Goal: Transaction & Acquisition: Purchase product/service

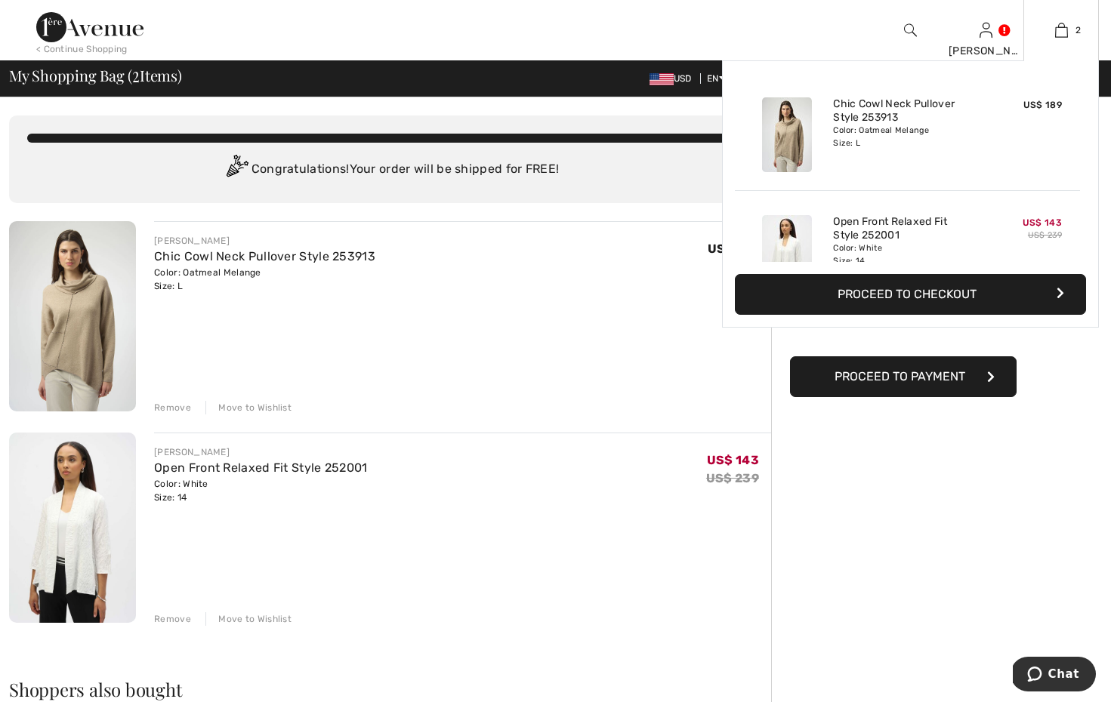
click at [905, 145] on div "Color: Oatmeal Melange Size: L" at bounding box center [907, 137] width 149 height 24
click at [880, 116] on link "Chic Cowl Neck Pullover Style 253913" at bounding box center [907, 110] width 149 height 27
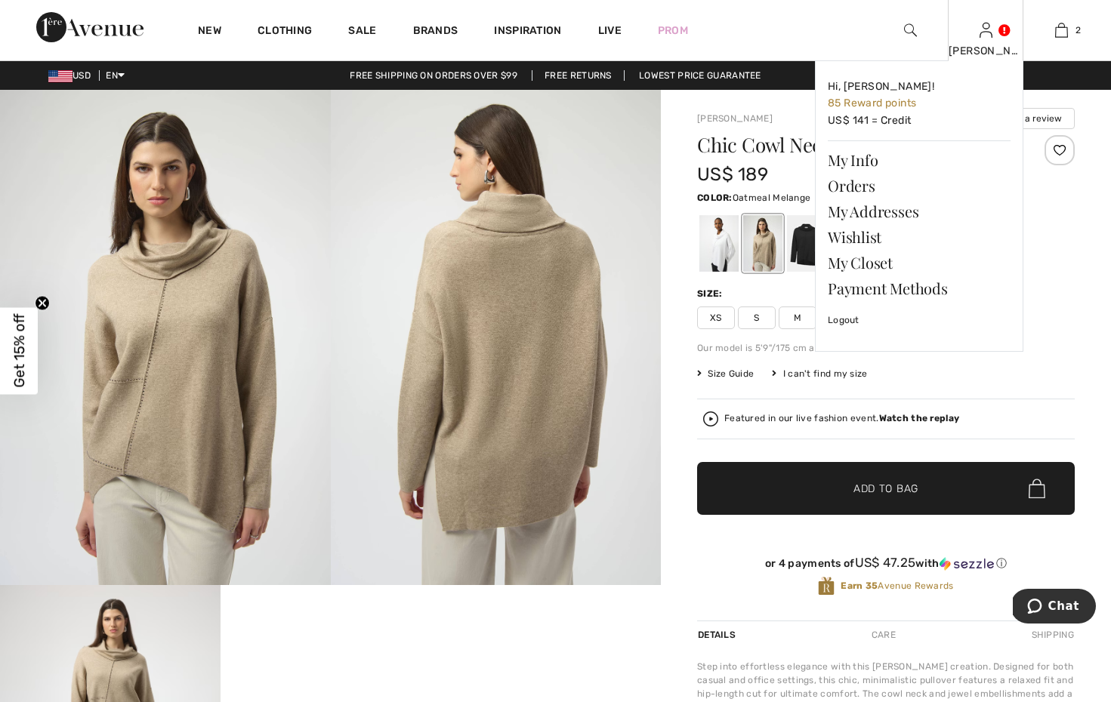
click at [983, 50] on div "[PERSON_NAME]" at bounding box center [986, 51] width 74 height 16
click at [874, 264] on link "My Closet" at bounding box center [919, 263] width 183 height 26
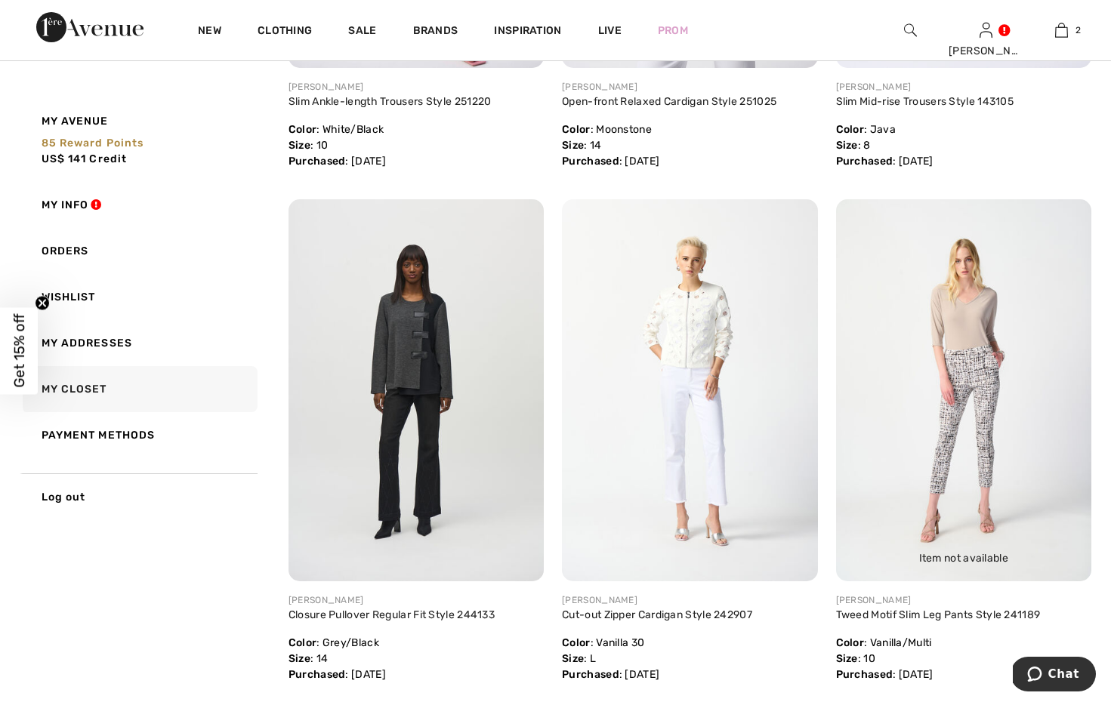
scroll to position [4744, 0]
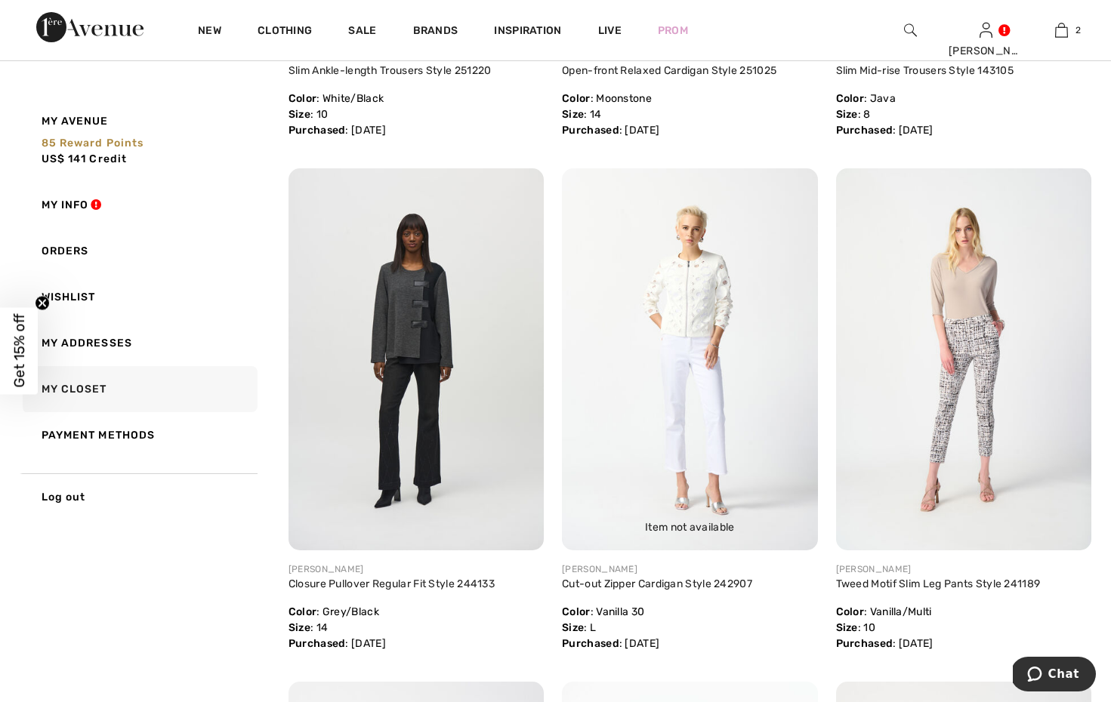
click at [698, 320] on img at bounding box center [689, 359] width 255 height 383
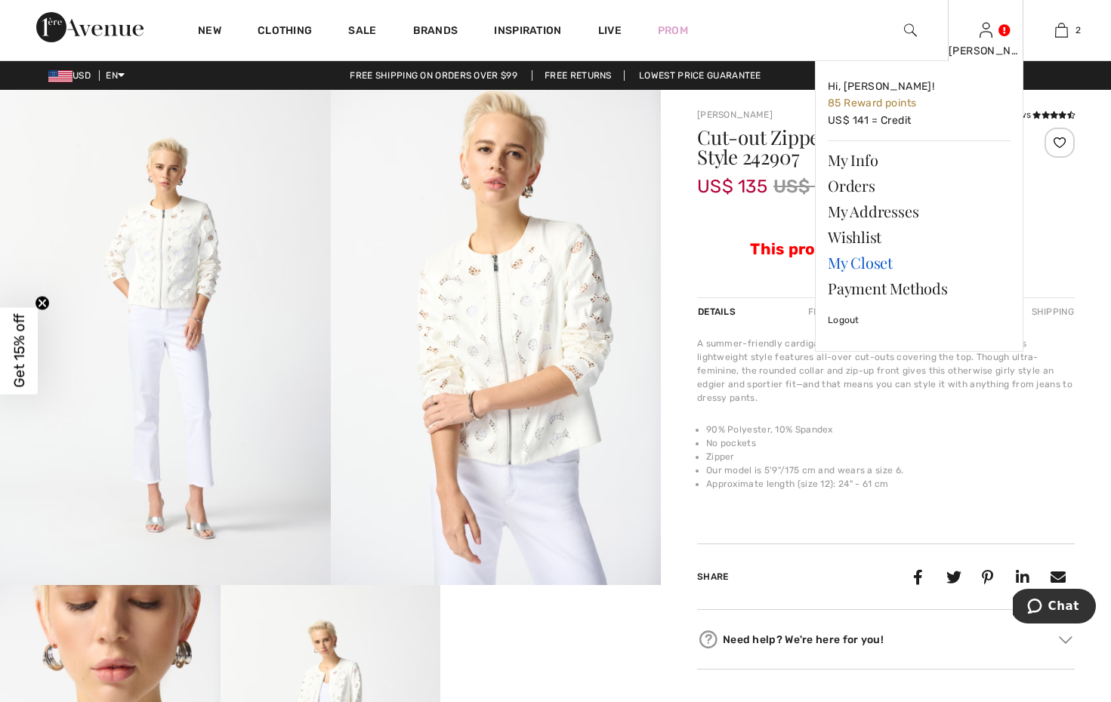
click at [863, 259] on link "My Closet" at bounding box center [919, 263] width 183 height 26
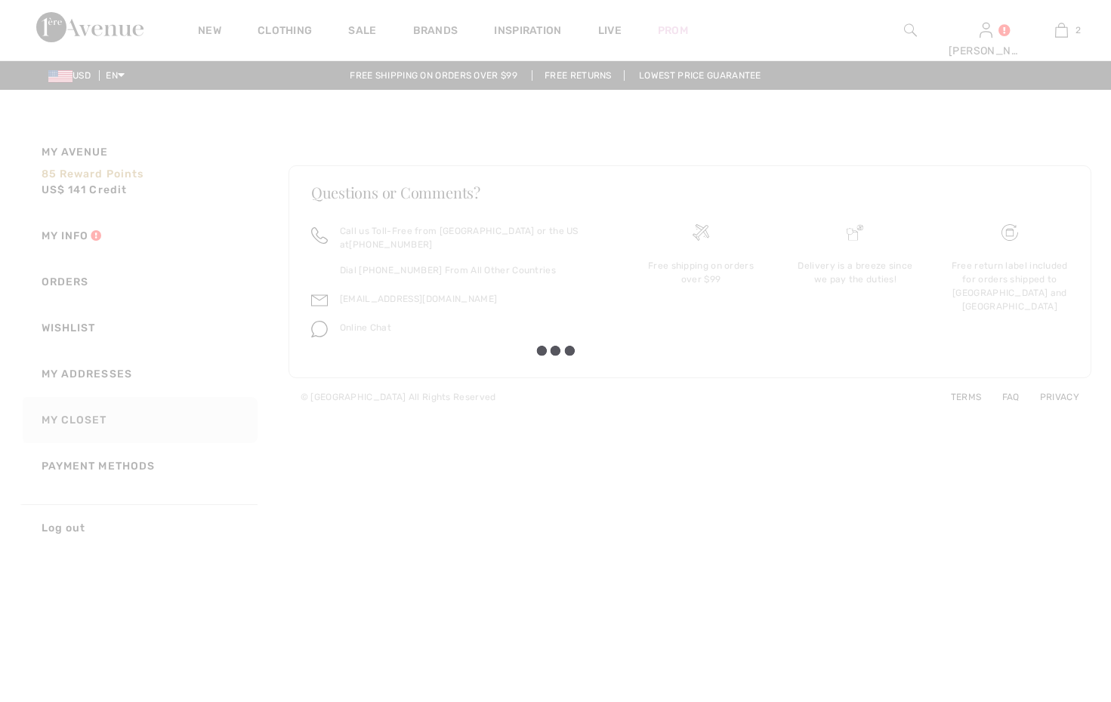
checkbox input "true"
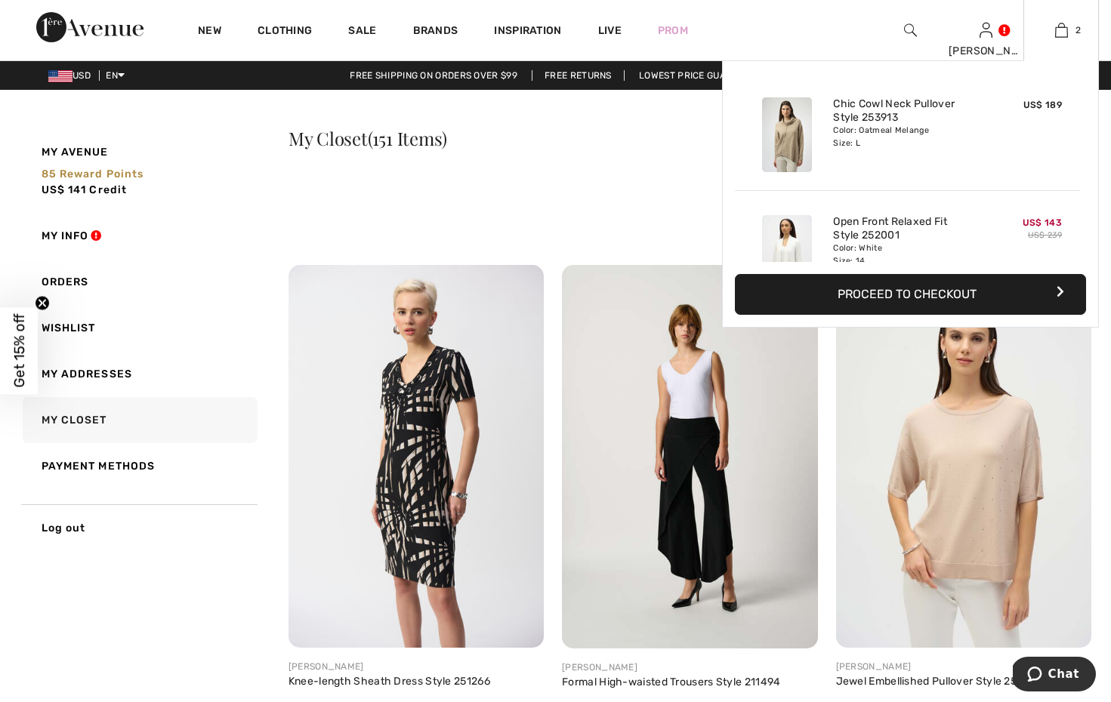
click at [973, 291] on button "Proceed to Checkout" at bounding box center [910, 294] width 351 height 41
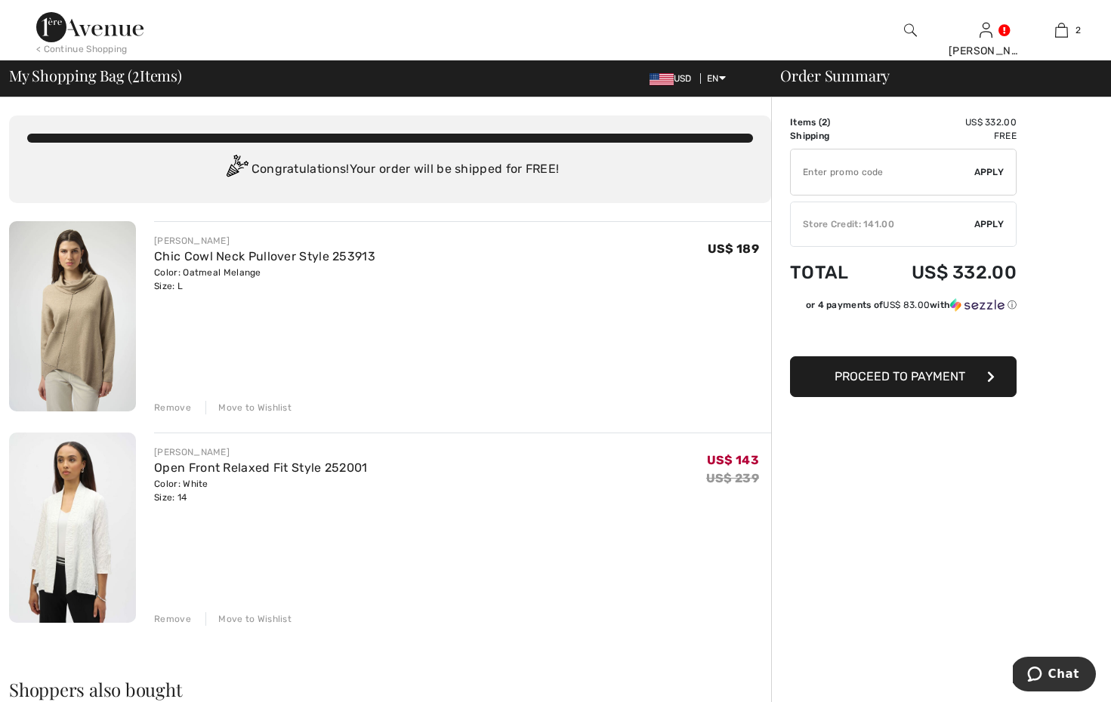
click at [245, 405] on div "Move to Wishlist" at bounding box center [248, 408] width 86 height 14
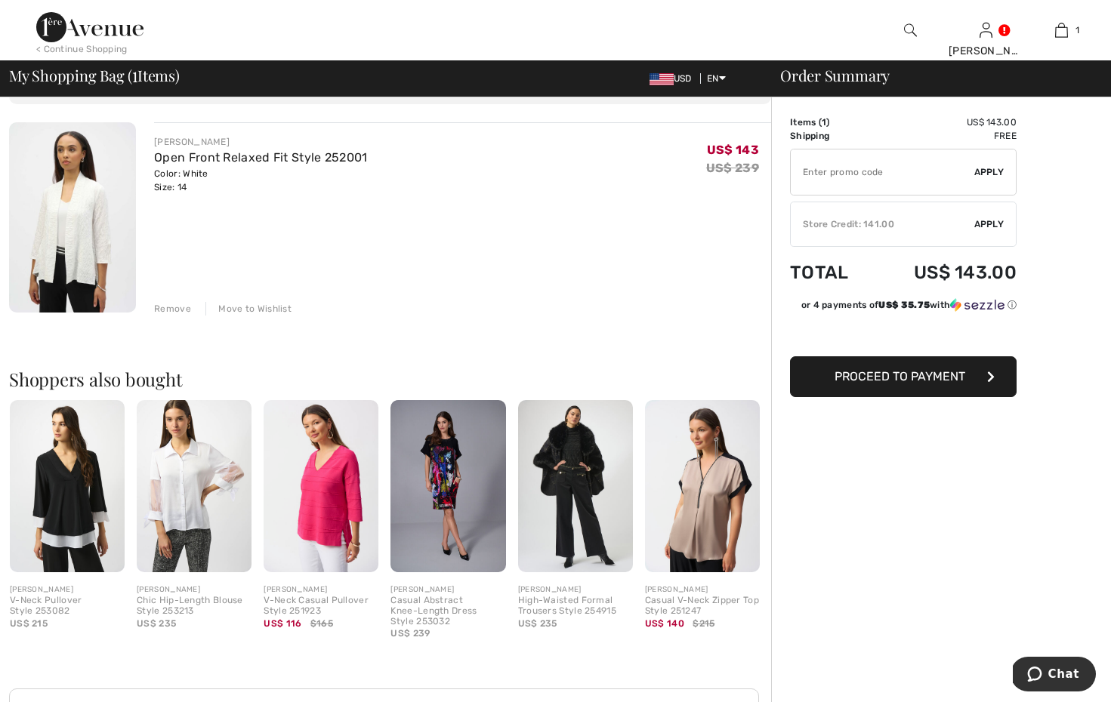
scroll to position [100, 0]
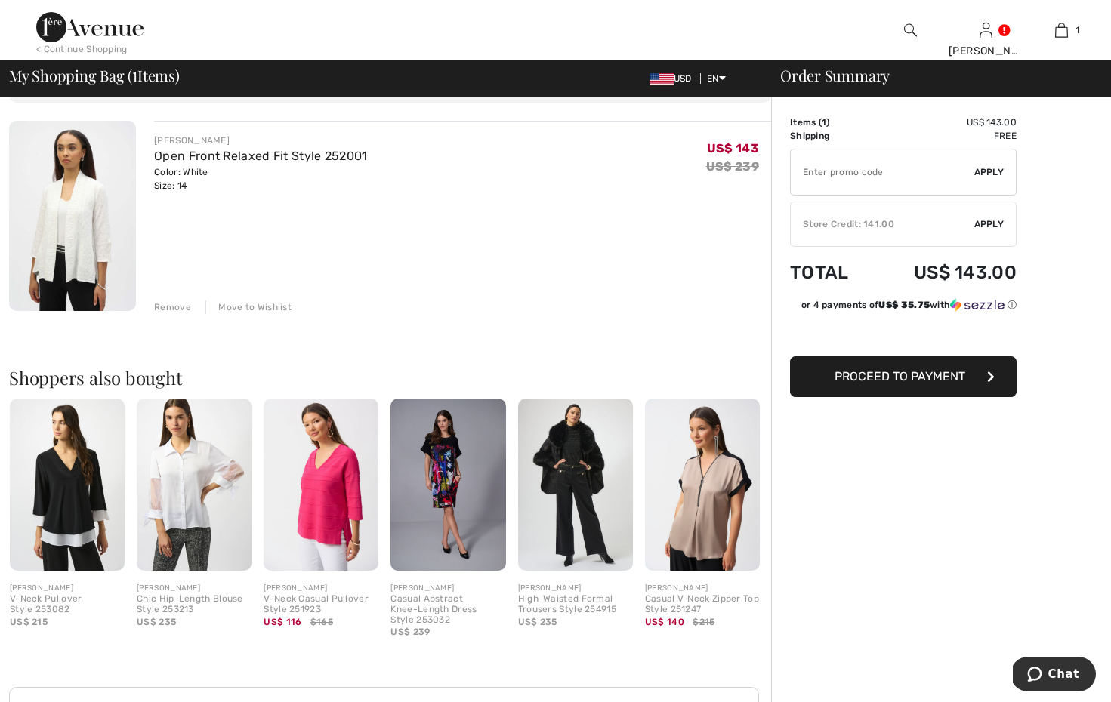
click at [81, 219] on img at bounding box center [72, 216] width 127 height 190
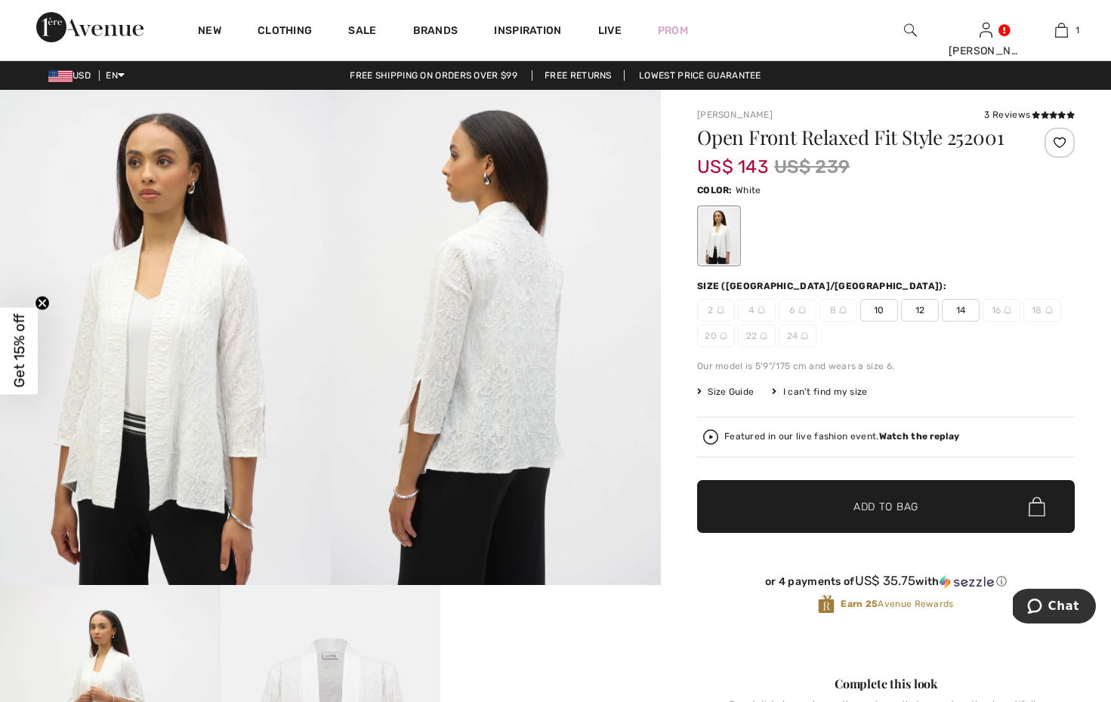
click at [520, 362] on img at bounding box center [496, 337] width 331 height 495
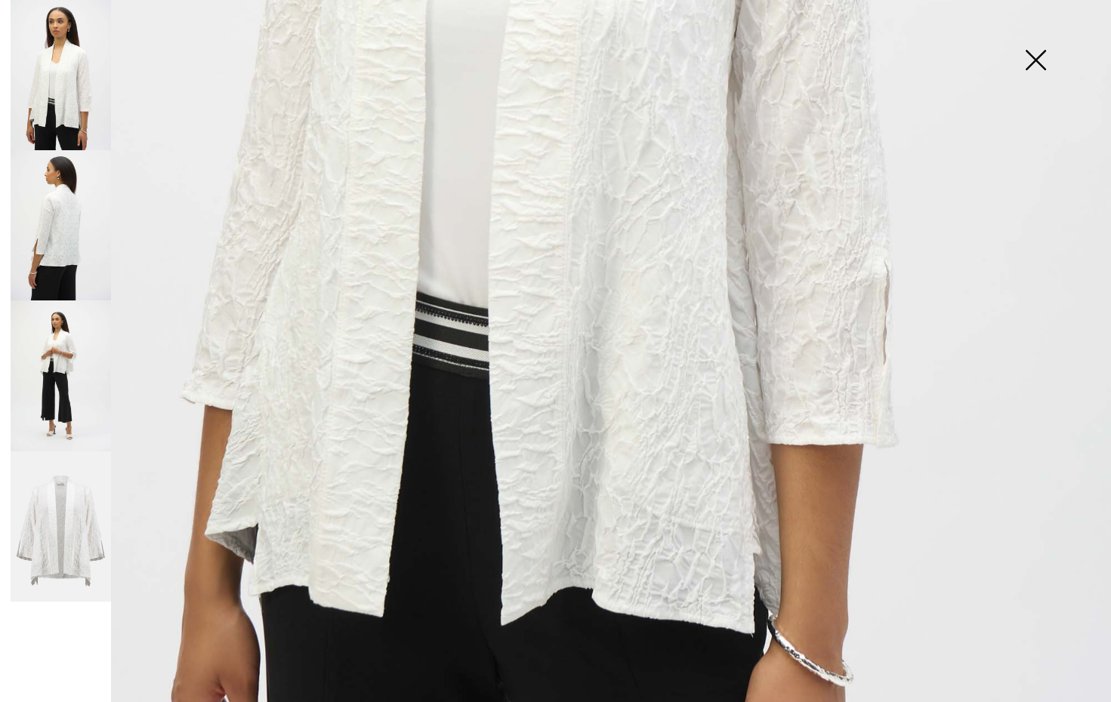
scroll to position [794, 0]
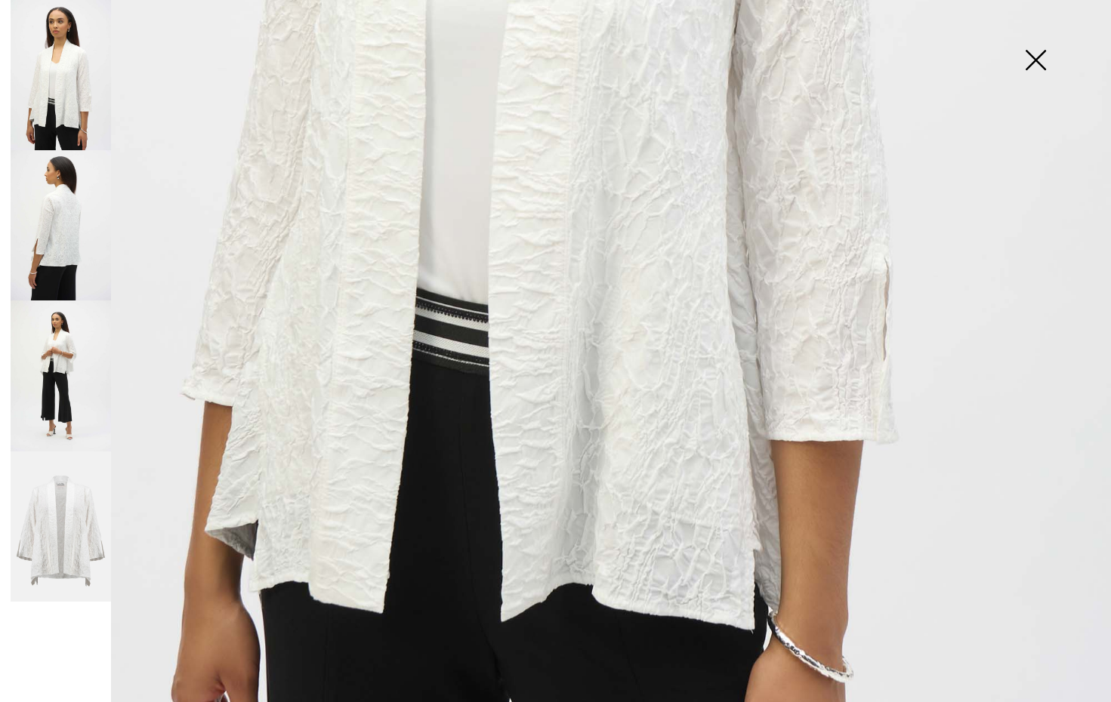
click at [1035, 60] on img at bounding box center [1036, 62] width 76 height 78
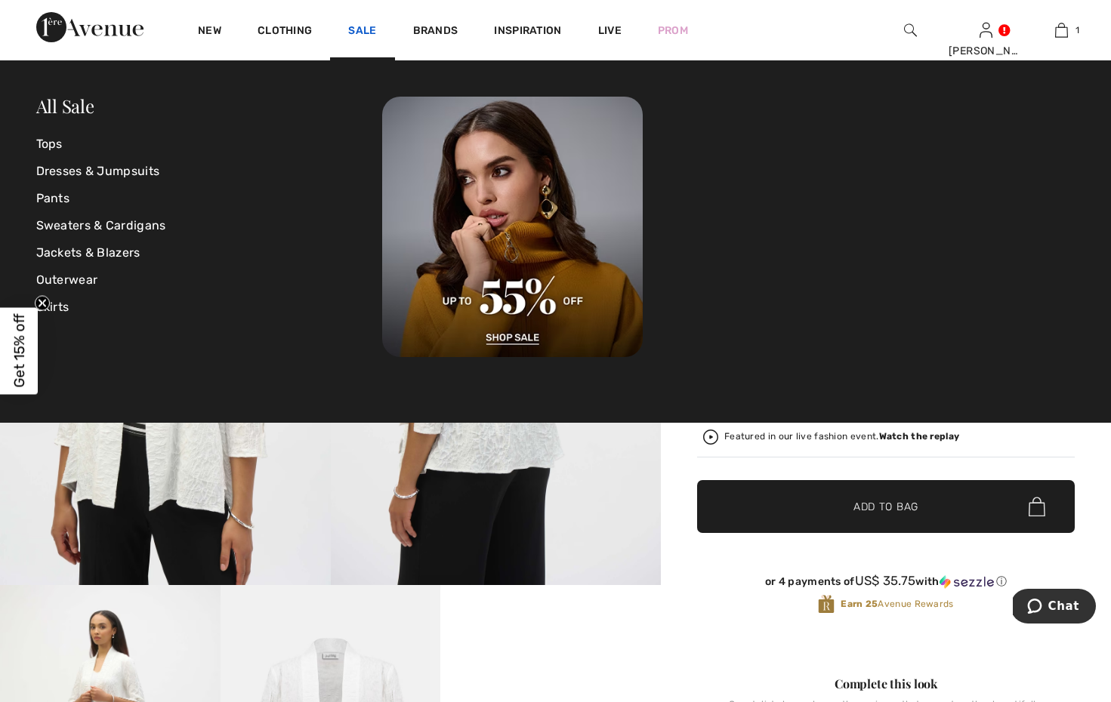
click at [358, 30] on link "Sale" at bounding box center [362, 32] width 28 height 16
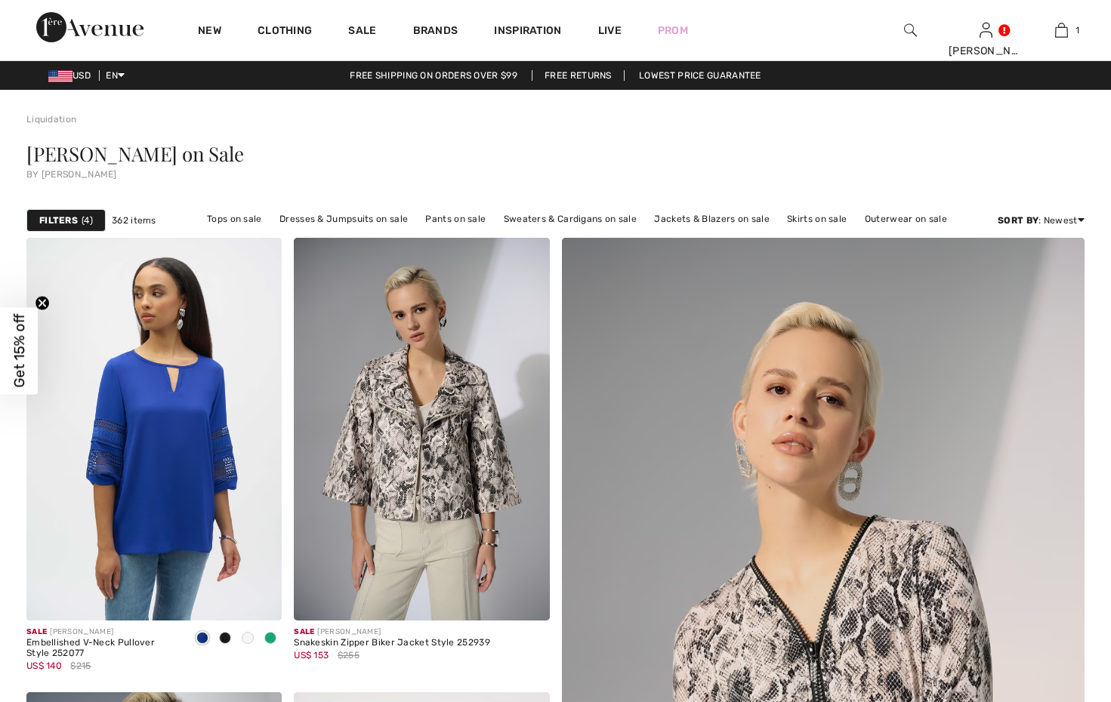
checkbox input "true"
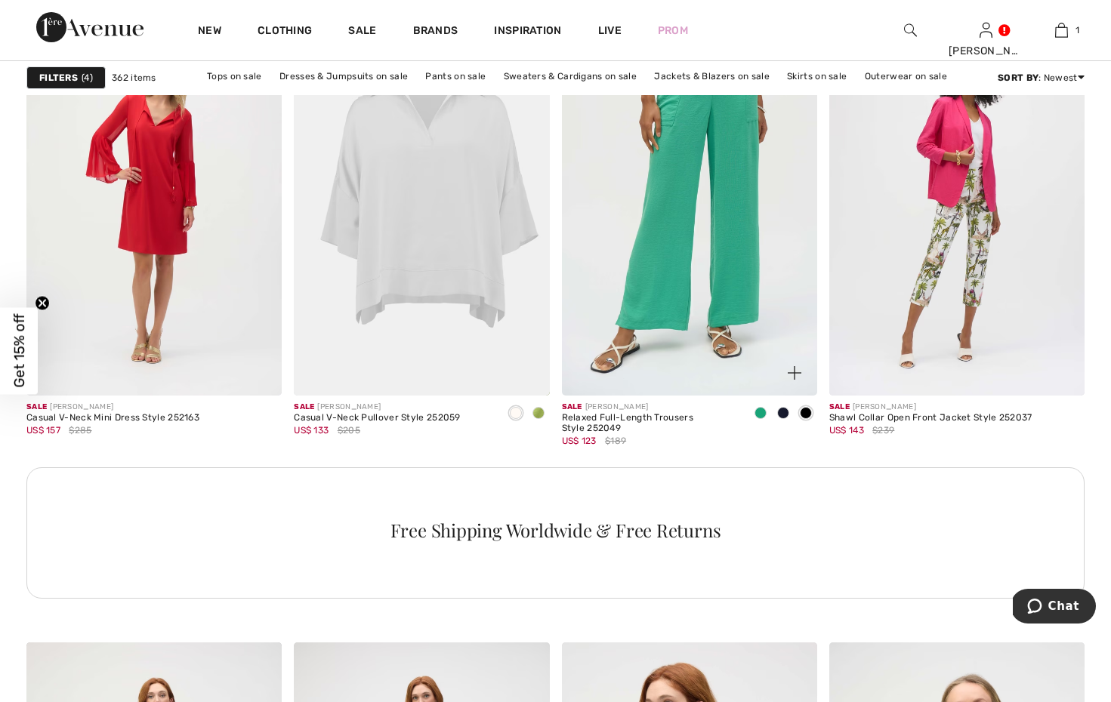
scroll to position [5065, 0]
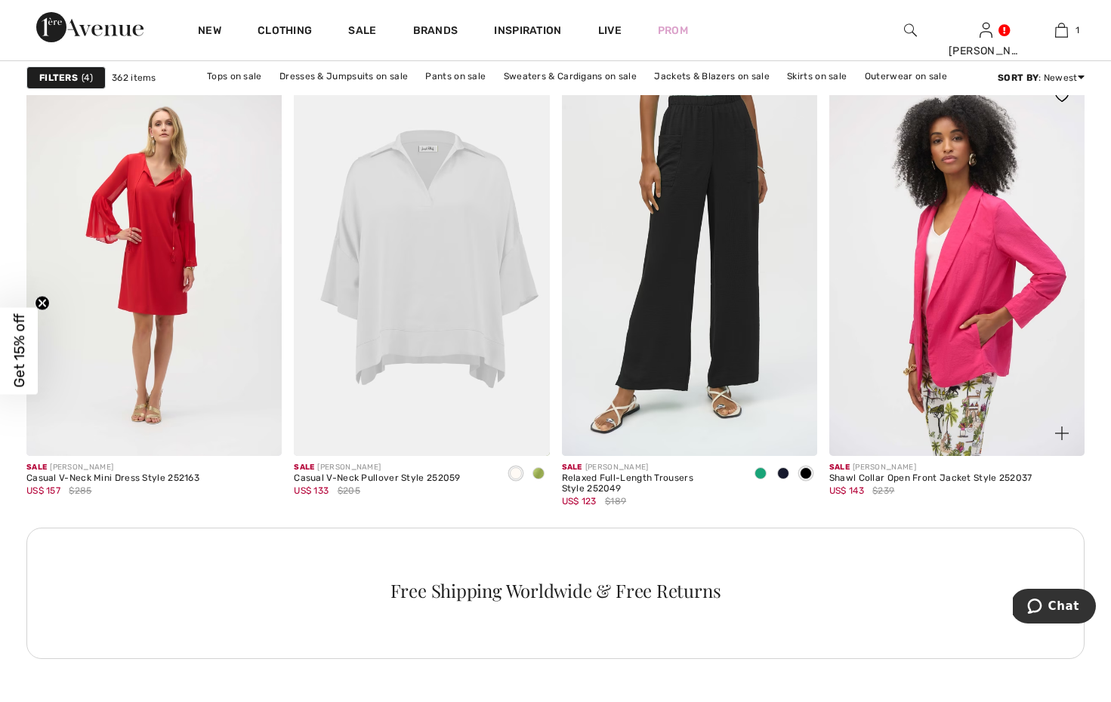
click at [970, 276] on img at bounding box center [956, 264] width 255 height 383
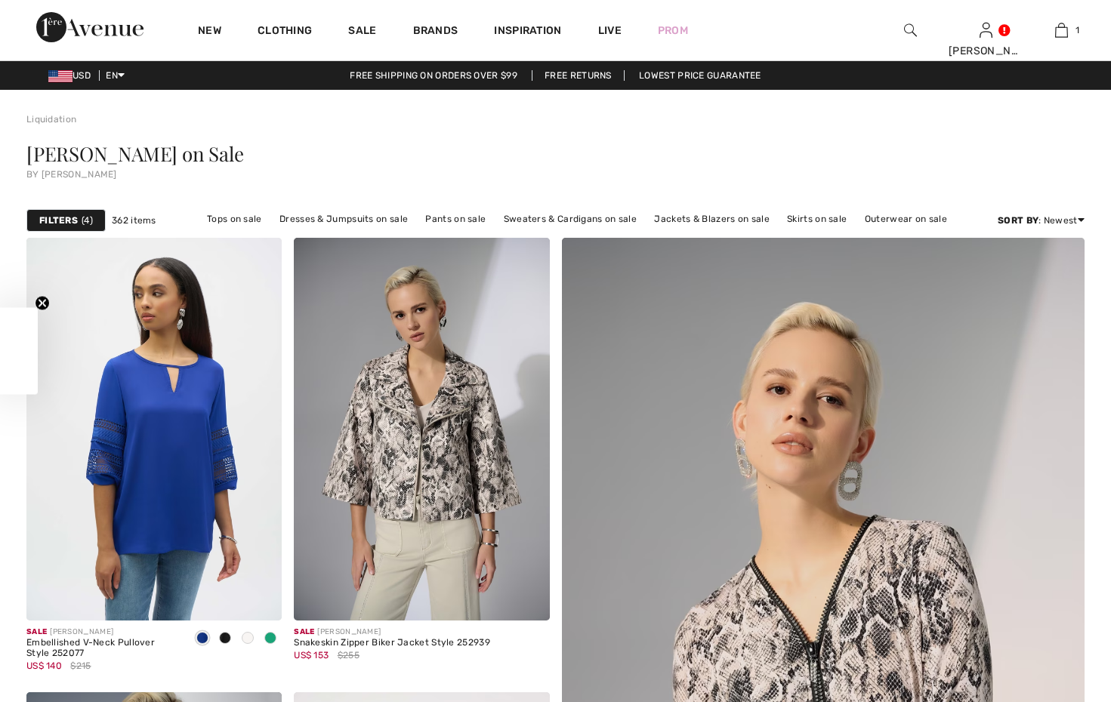
checkbox input "true"
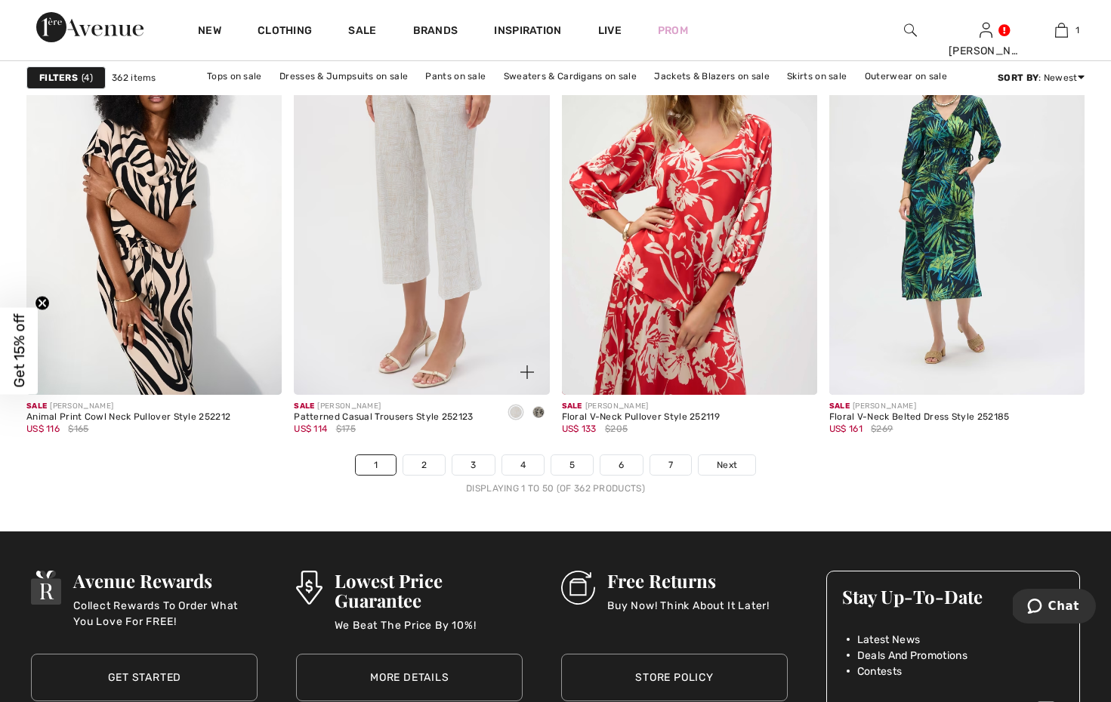
scroll to position [6684, 0]
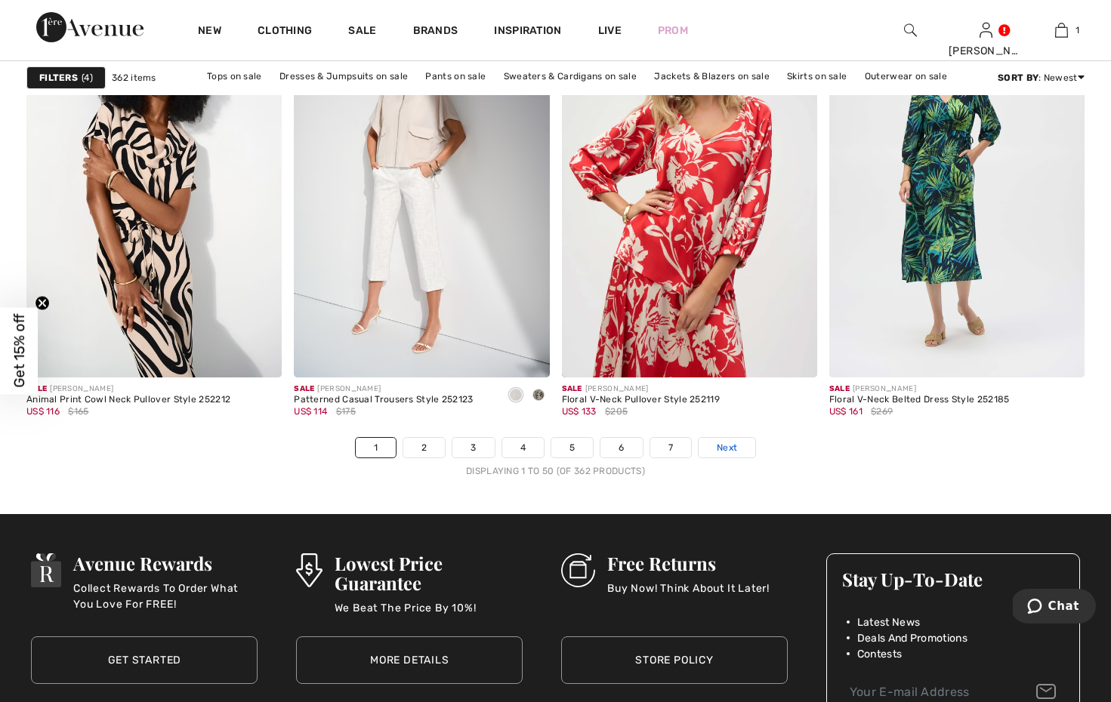
click at [726, 443] on span "Next" at bounding box center [727, 448] width 20 height 14
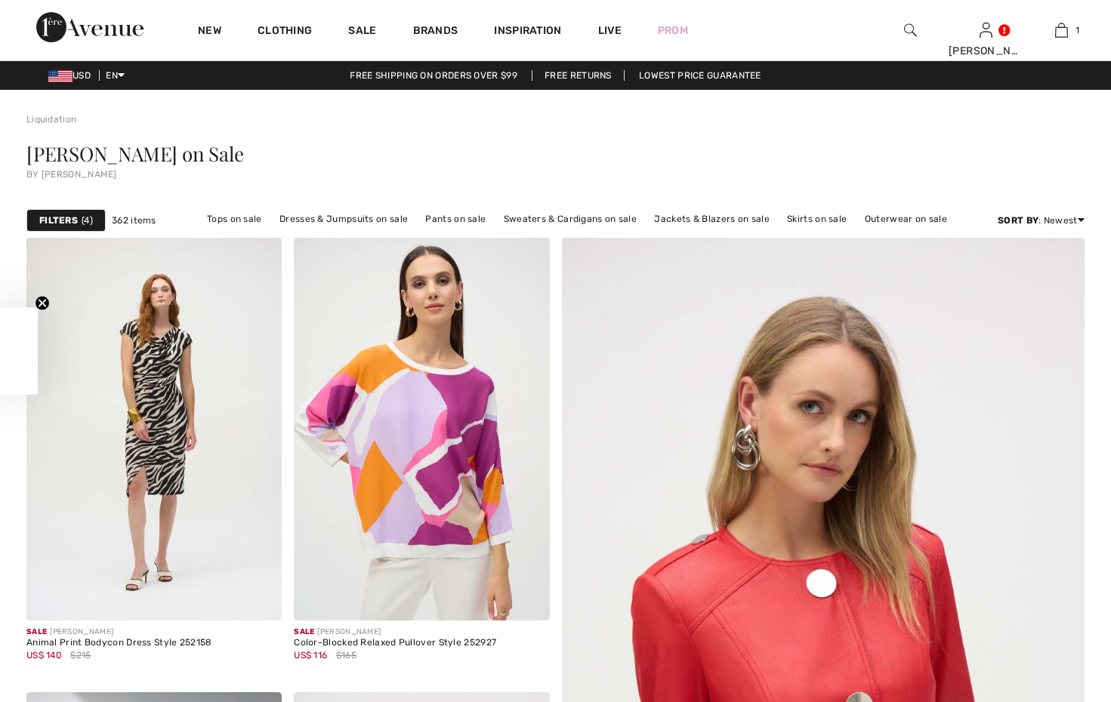
checkbox input "true"
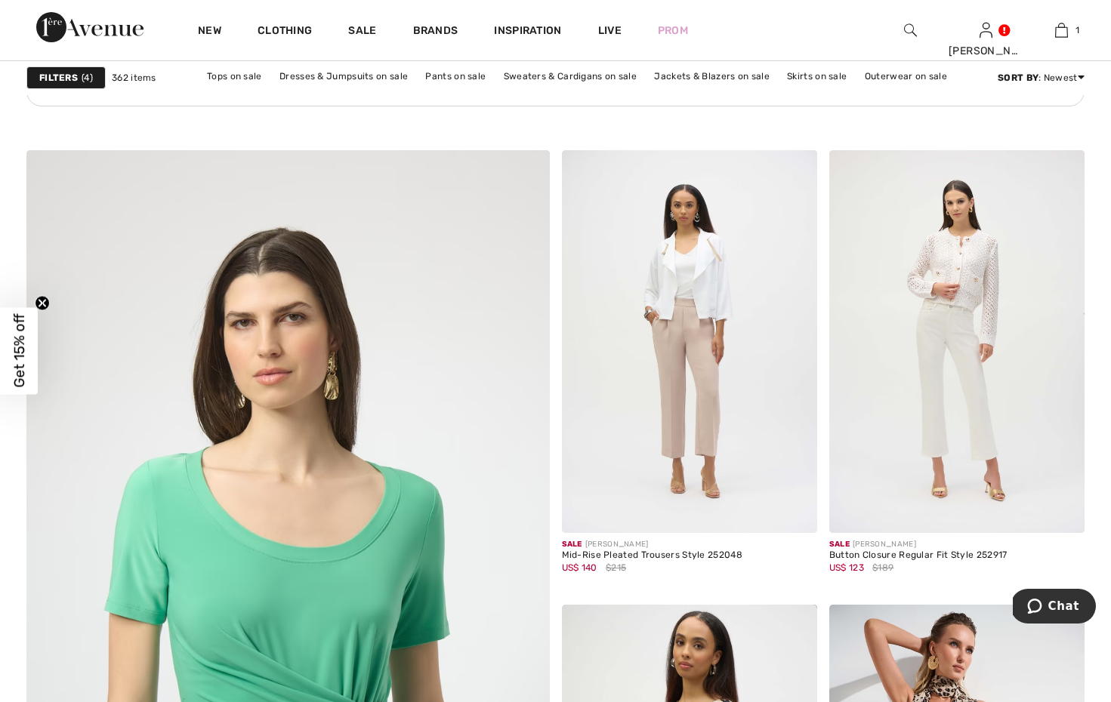
scroll to position [3624, 0]
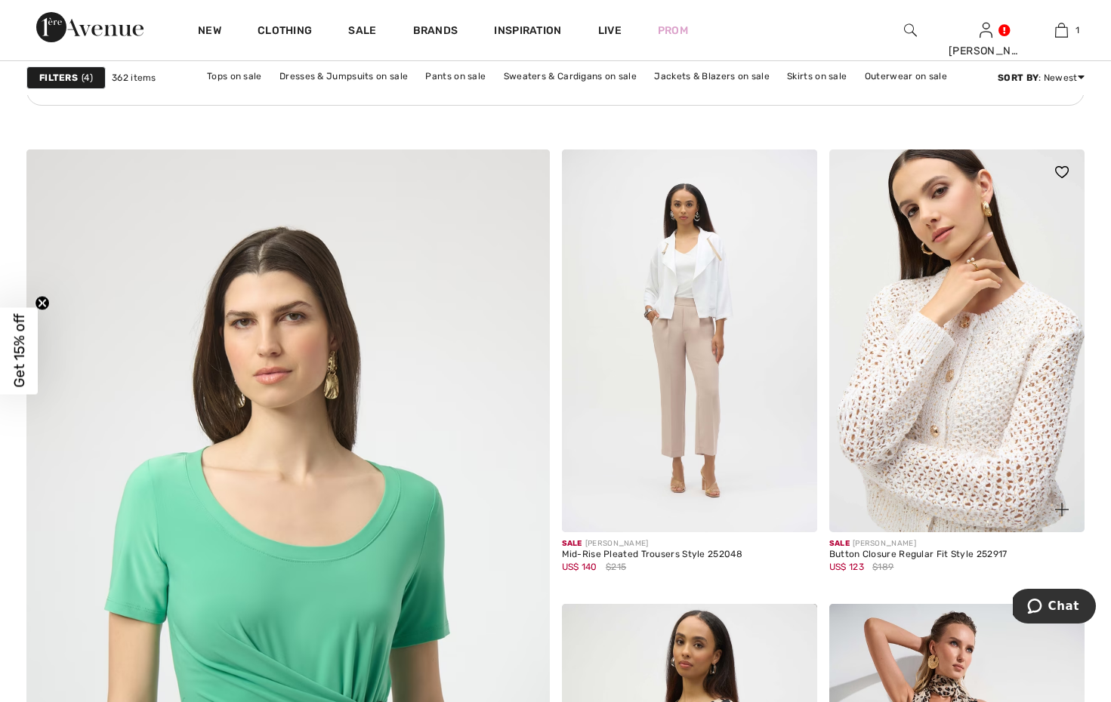
click at [997, 440] on img at bounding box center [956, 341] width 255 height 383
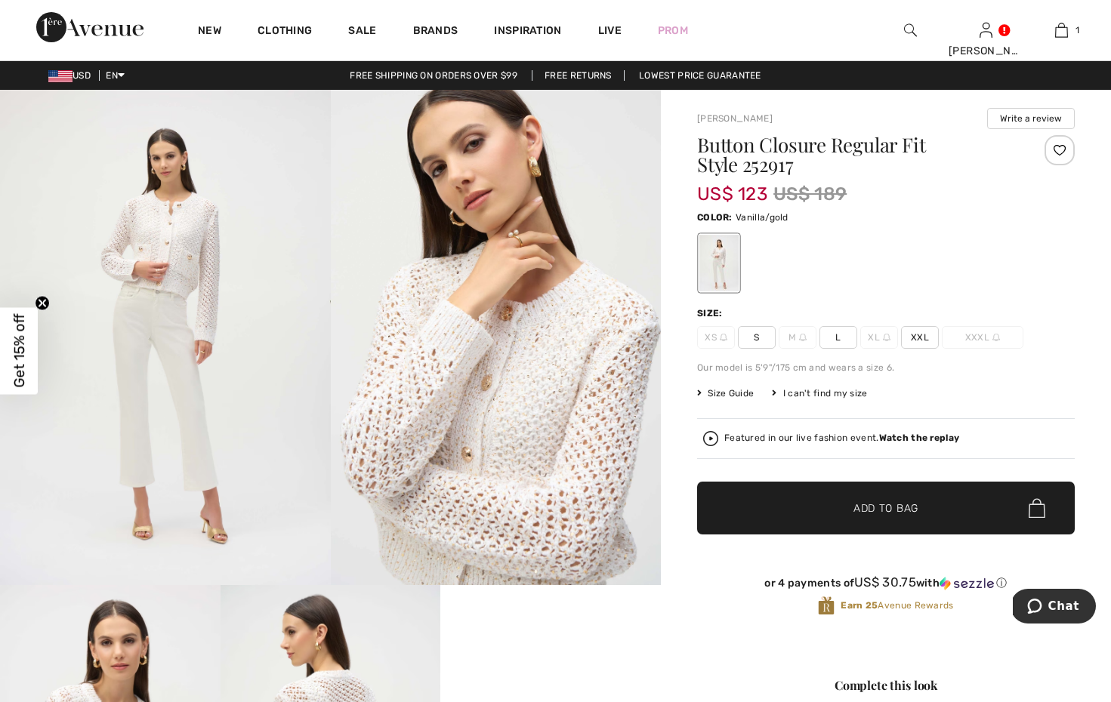
click at [162, 263] on img at bounding box center [165, 337] width 331 height 495
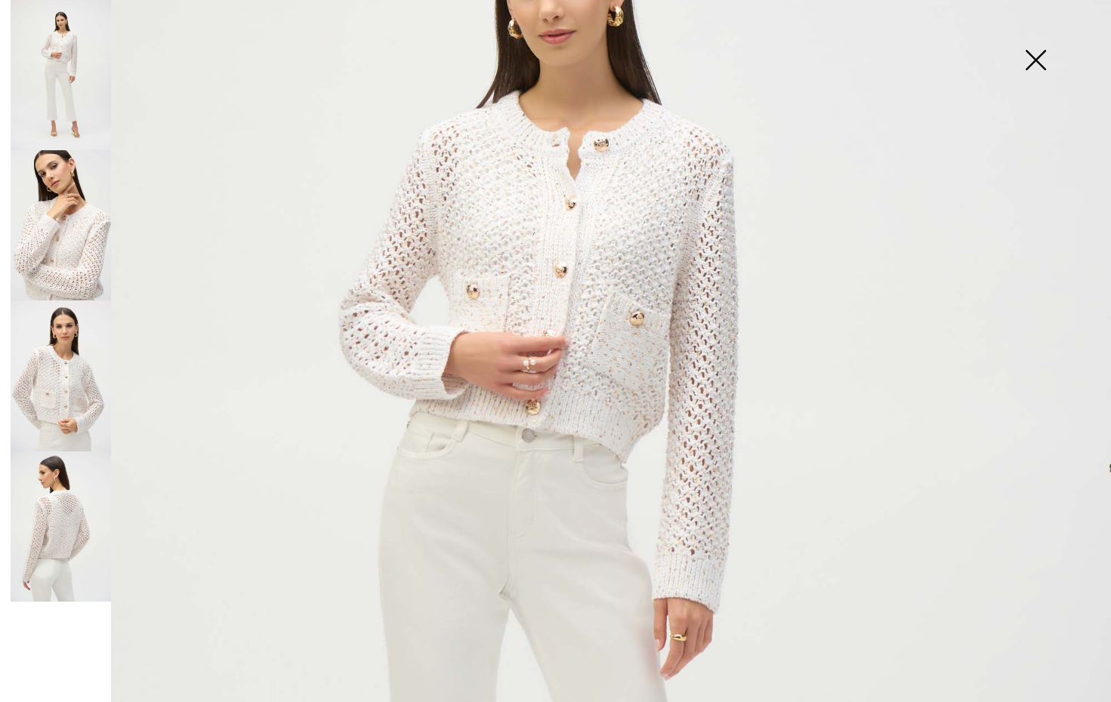
scroll to position [245, 0]
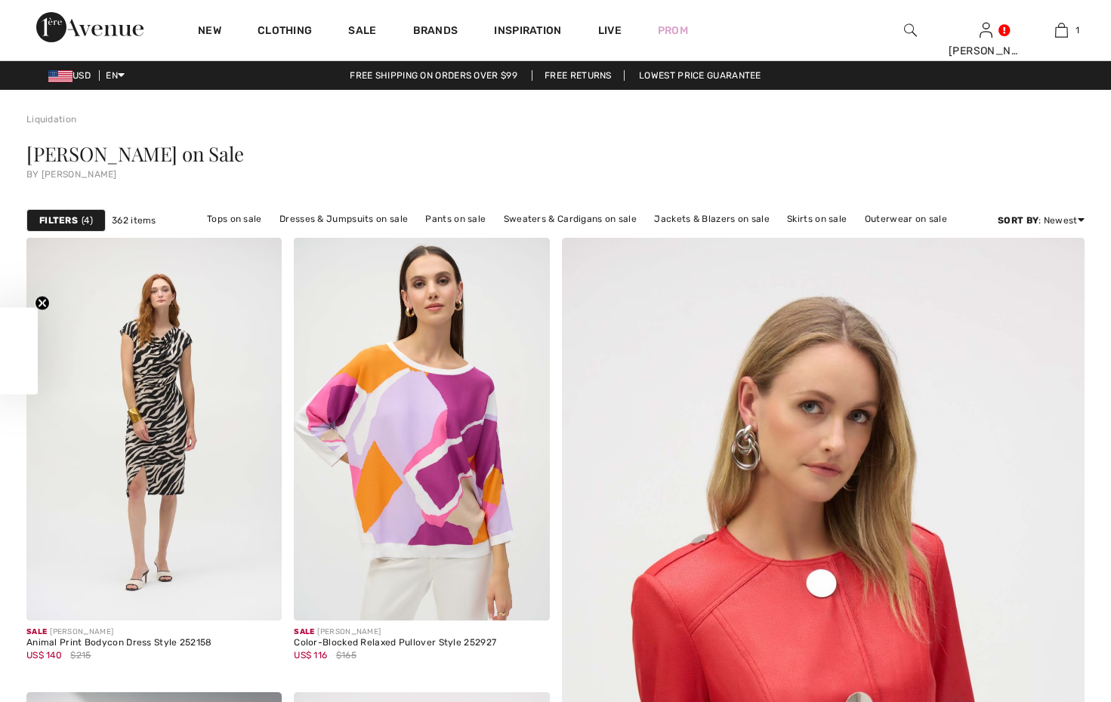
checkbox input "true"
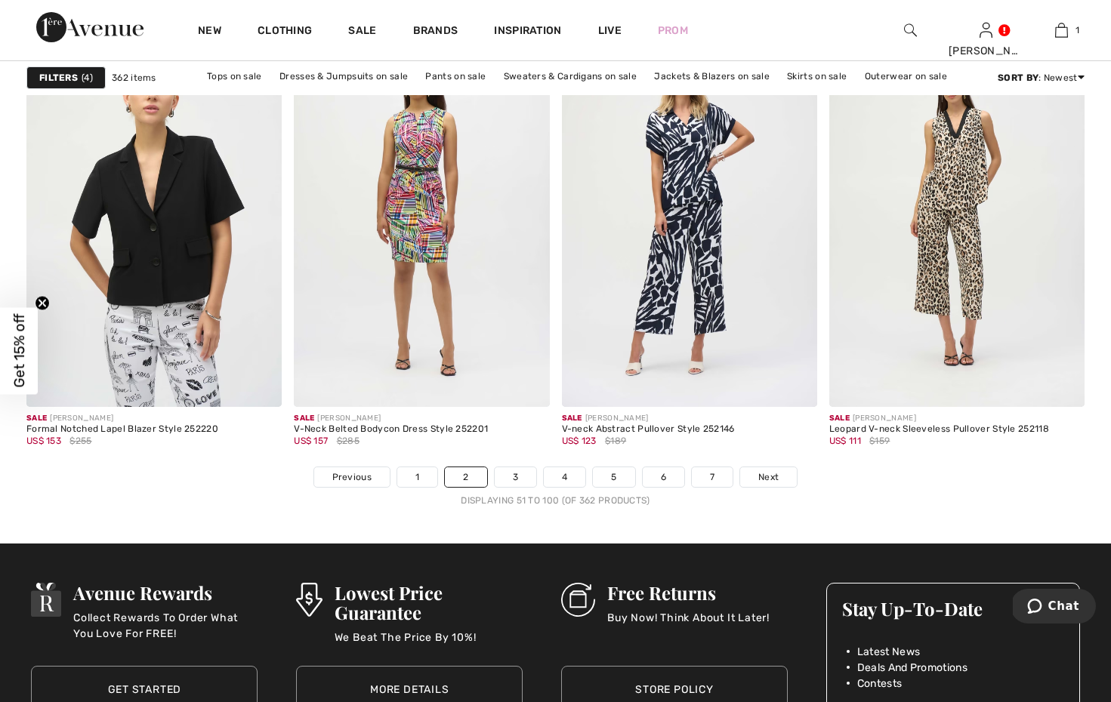
scroll to position [6657, 0]
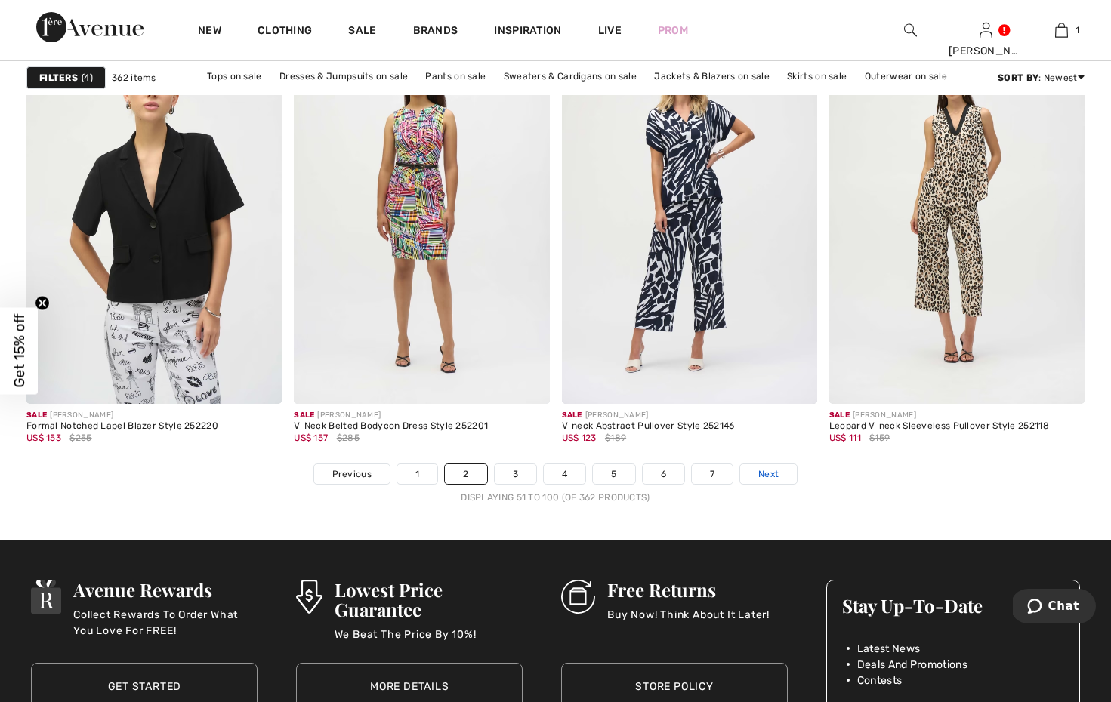
click at [769, 475] on span "Next" at bounding box center [768, 474] width 20 height 14
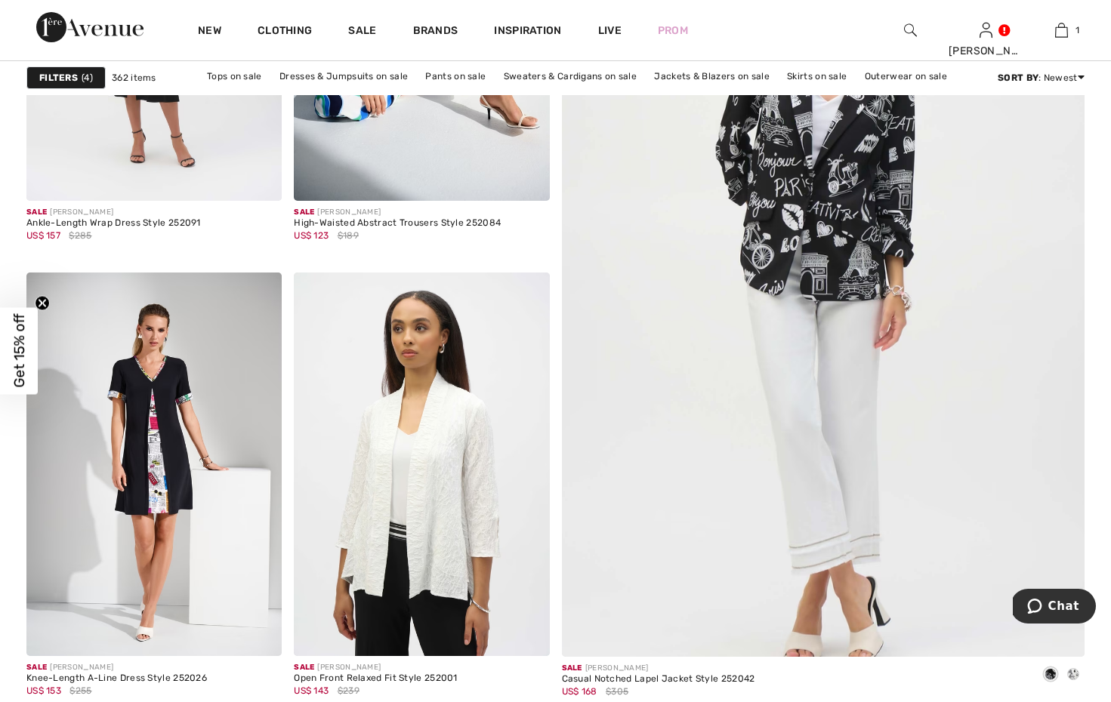
scroll to position [434, 0]
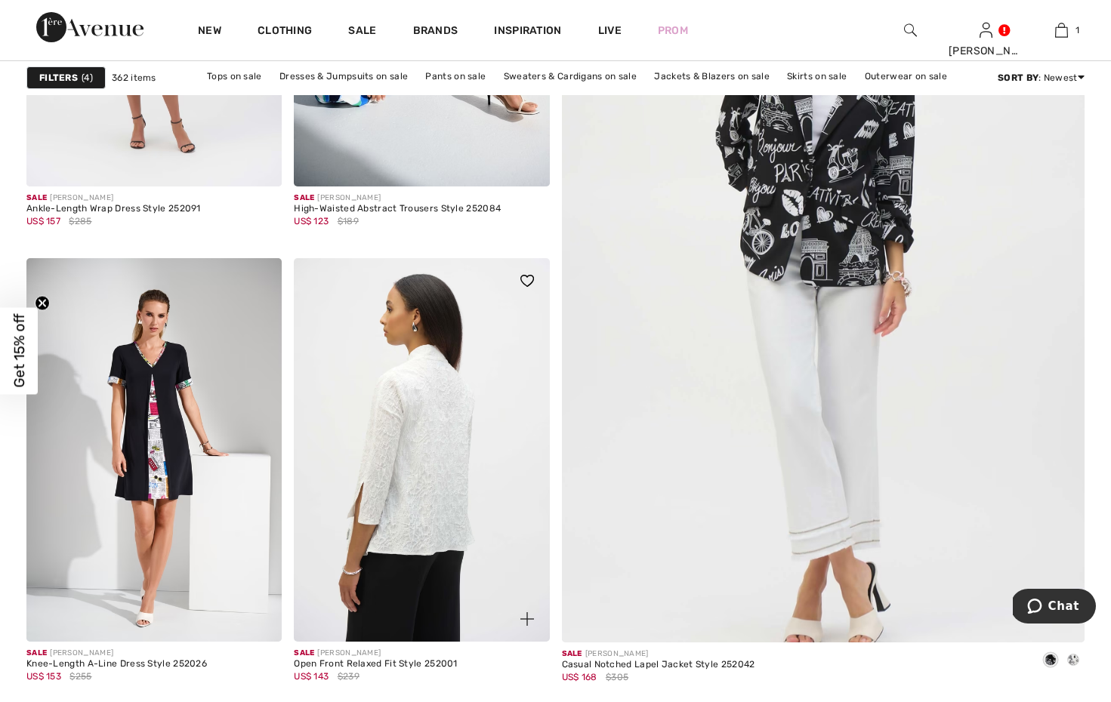
click at [421, 434] on img at bounding box center [421, 449] width 255 height 383
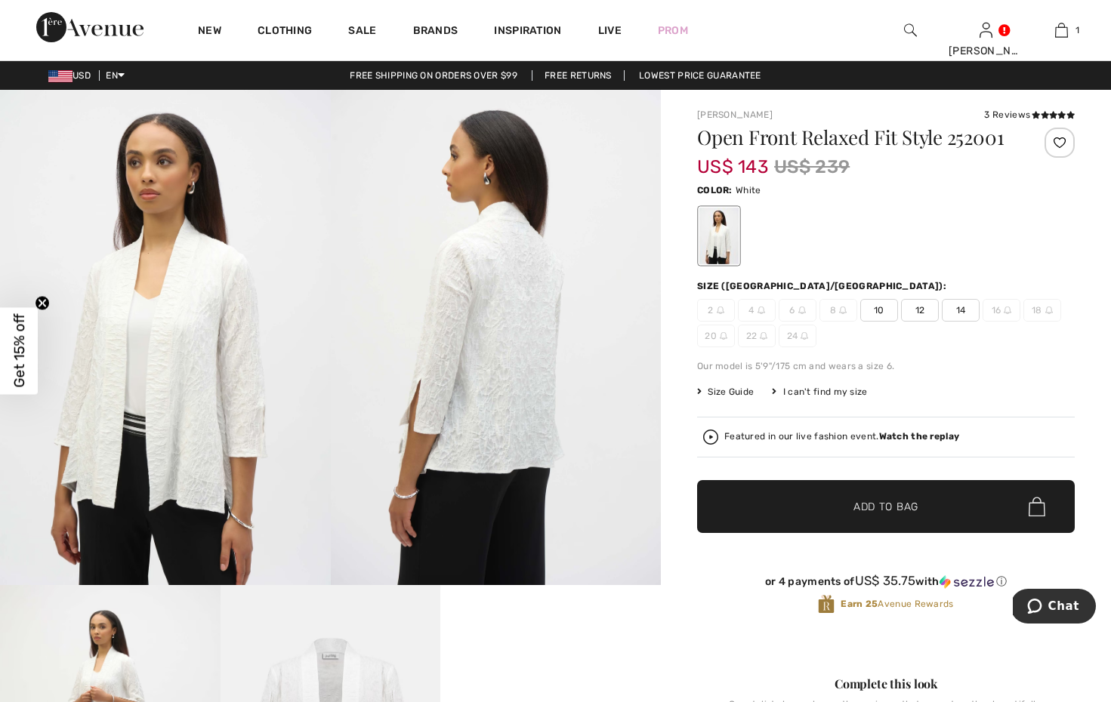
click at [896, 434] on strong "Watch the replay" at bounding box center [919, 436] width 81 height 11
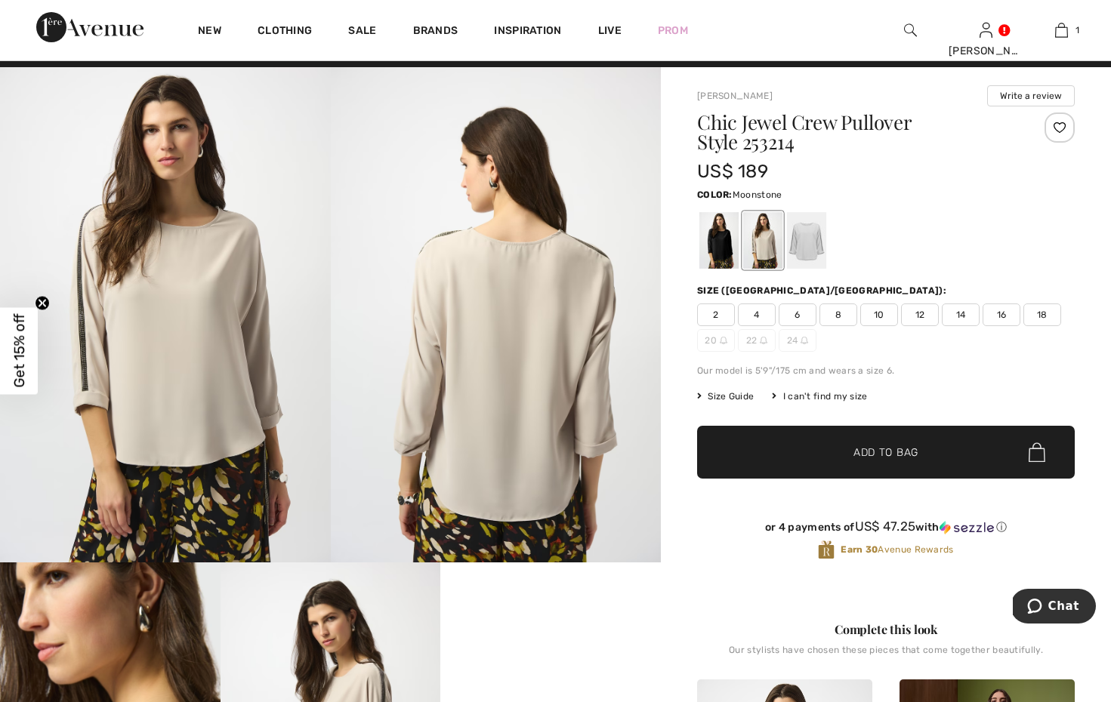
scroll to position [19, 0]
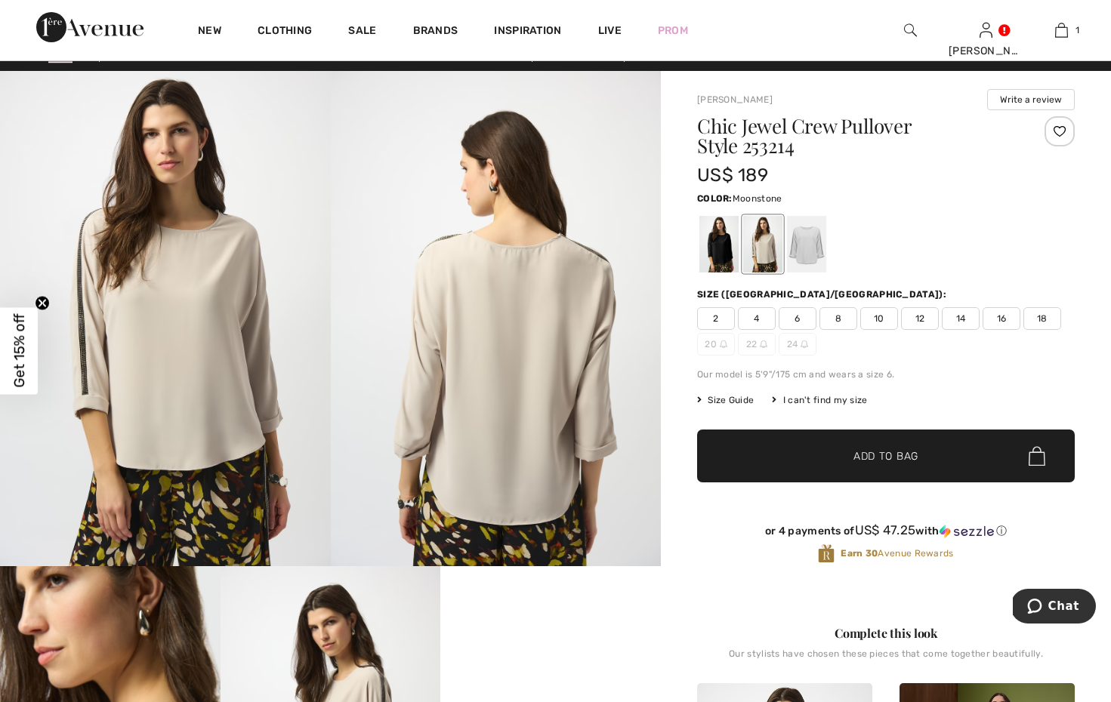
click at [757, 246] on div at bounding box center [762, 244] width 39 height 57
click at [724, 256] on div at bounding box center [718, 244] width 39 height 57
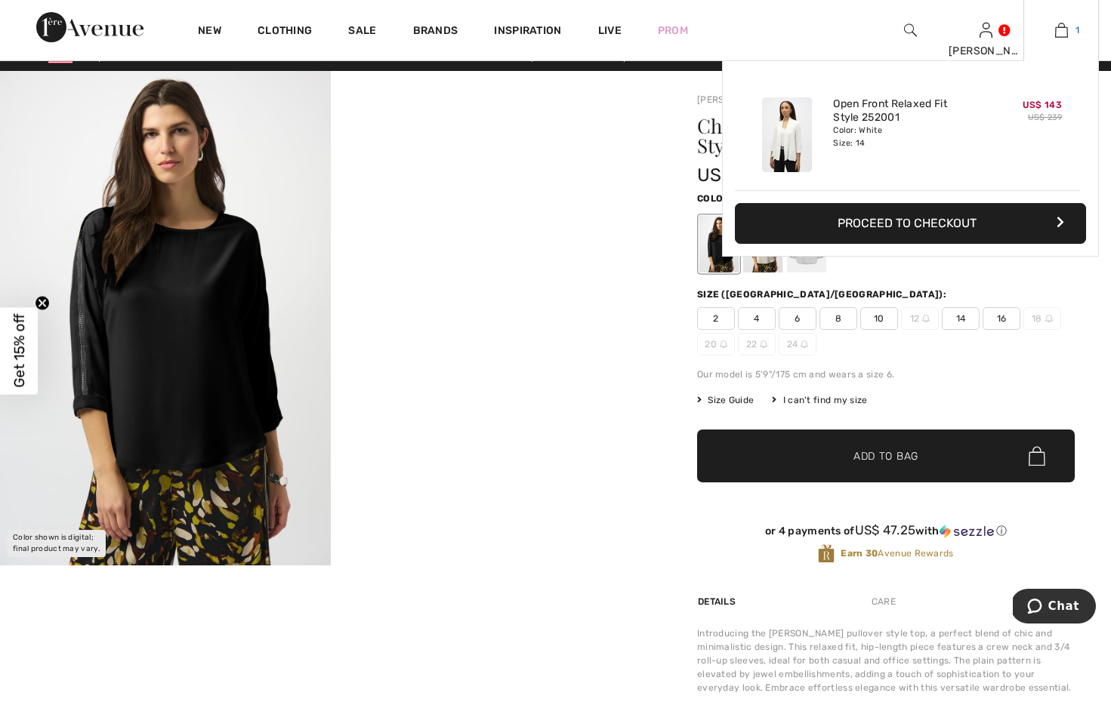
click at [1066, 29] on img at bounding box center [1061, 30] width 13 height 18
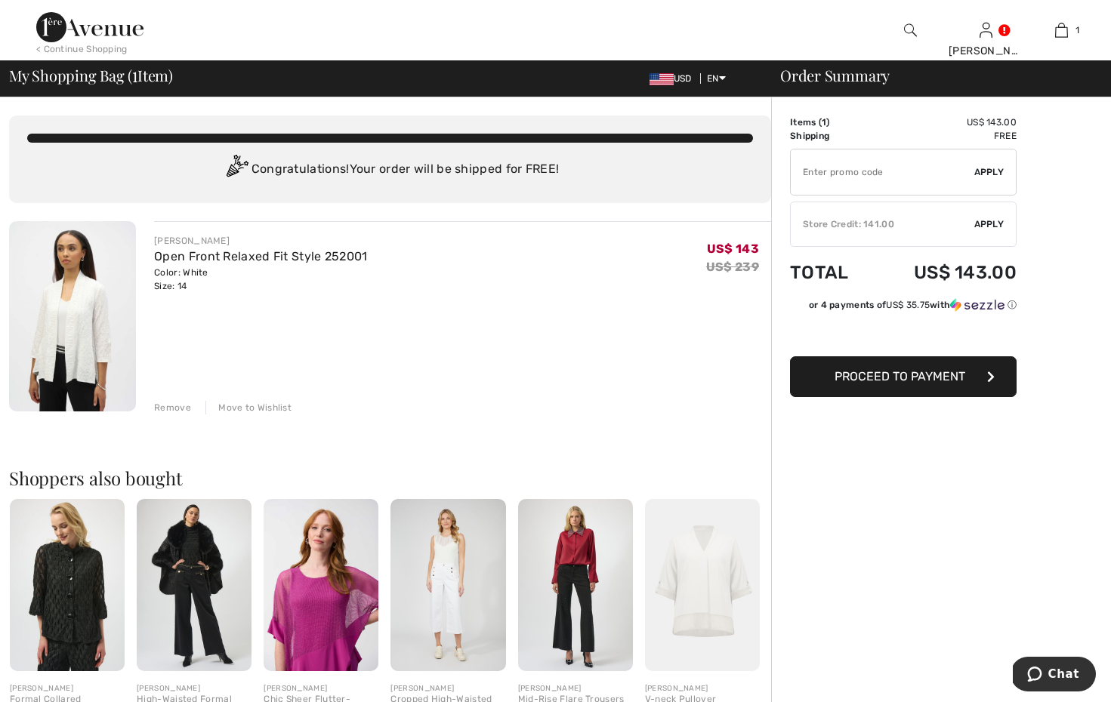
click at [912, 372] on span "Proceed to Payment" at bounding box center [900, 376] width 131 height 14
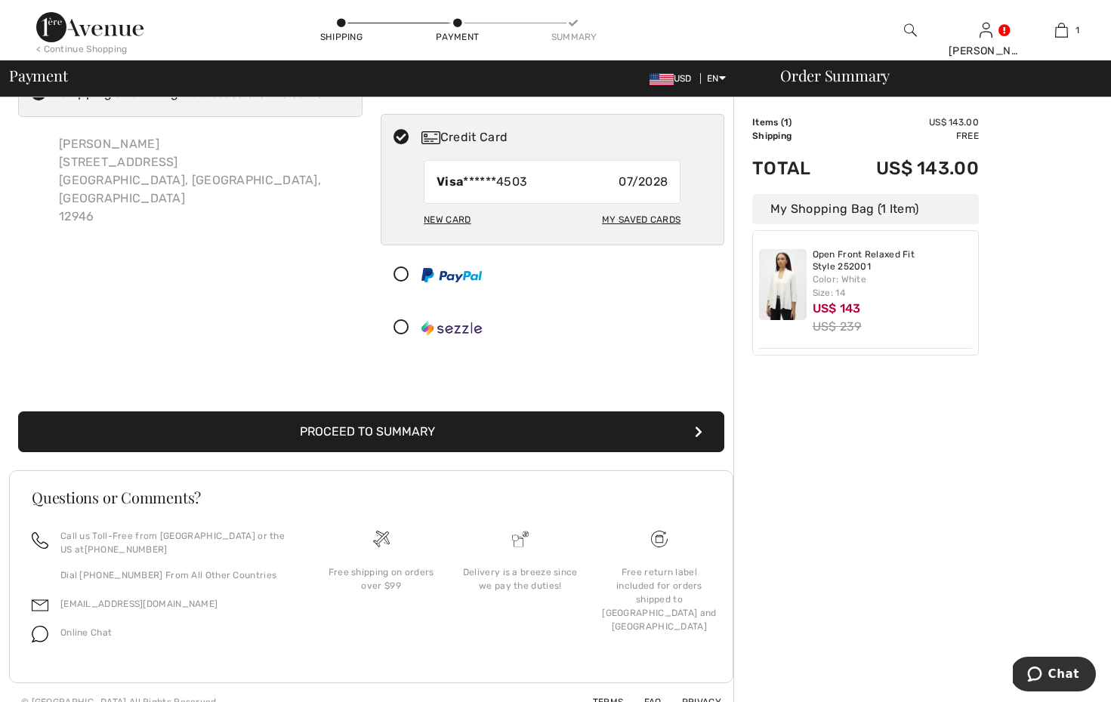
scroll to position [47, 0]
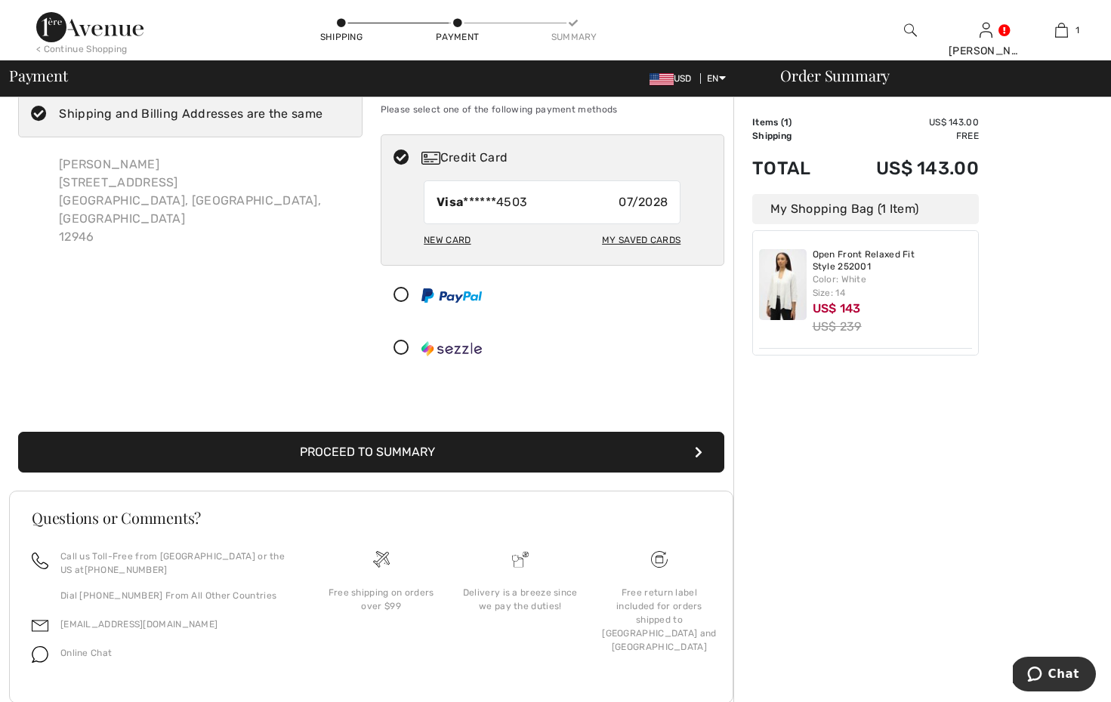
click at [531, 457] on button "Proceed to Summary" at bounding box center [371, 452] width 706 height 41
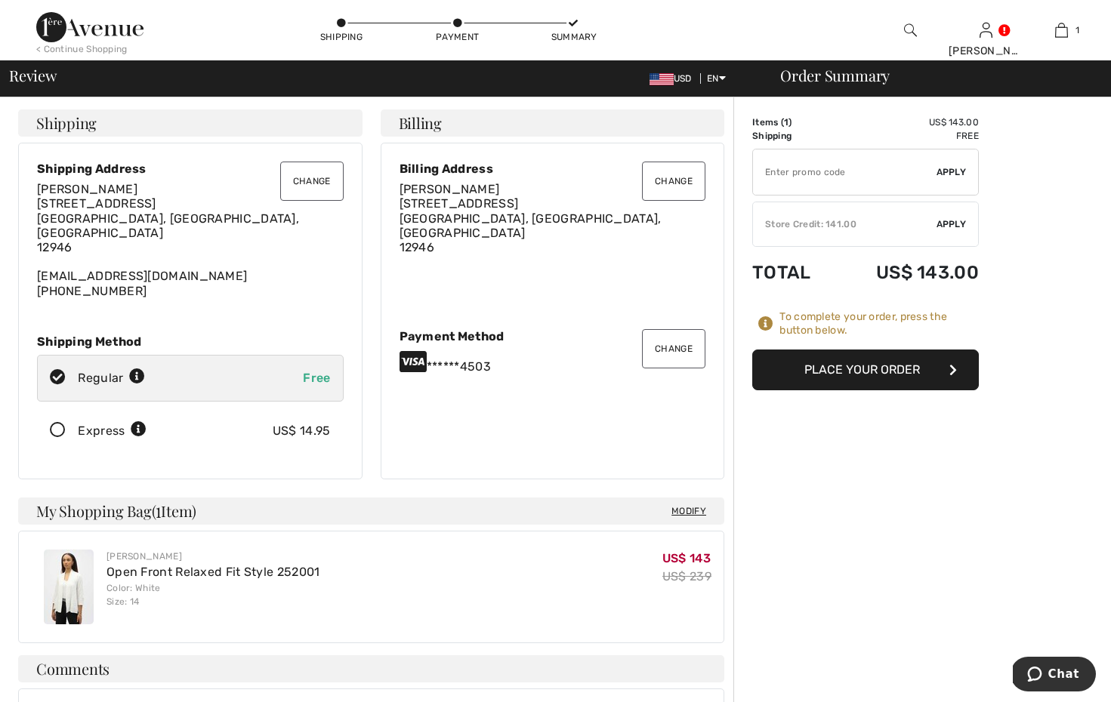
click at [856, 222] on div "Store Credit: 141.00" at bounding box center [845, 225] width 184 height 14
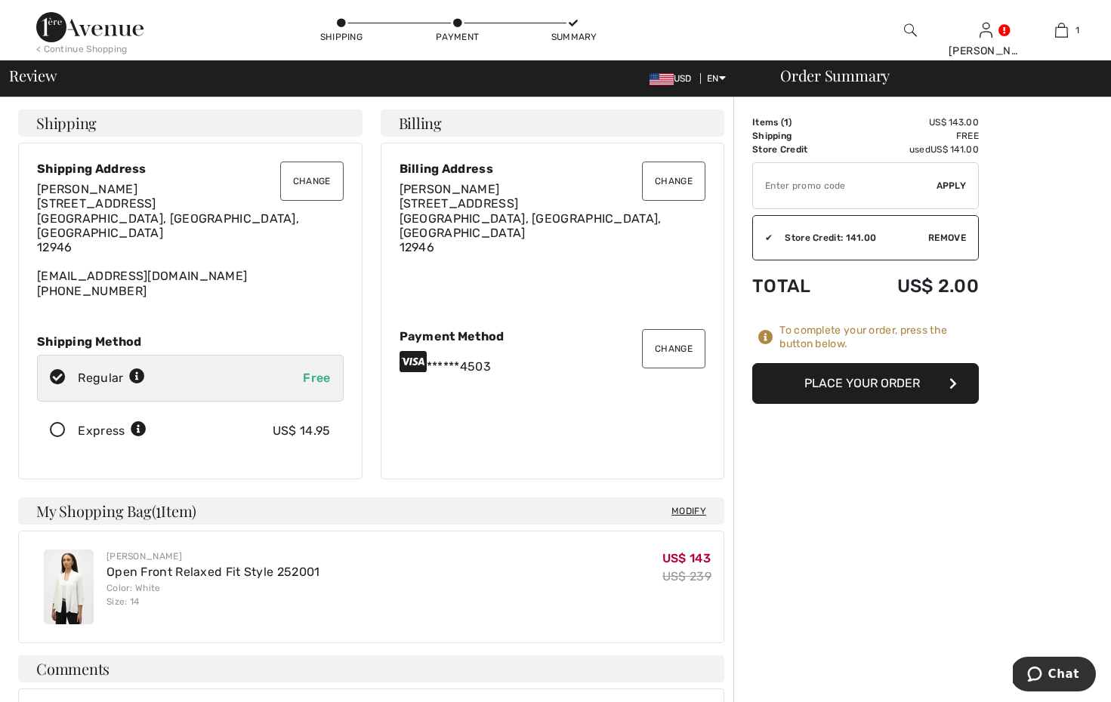
click at [878, 384] on button "Place Your Order" at bounding box center [865, 383] width 227 height 41
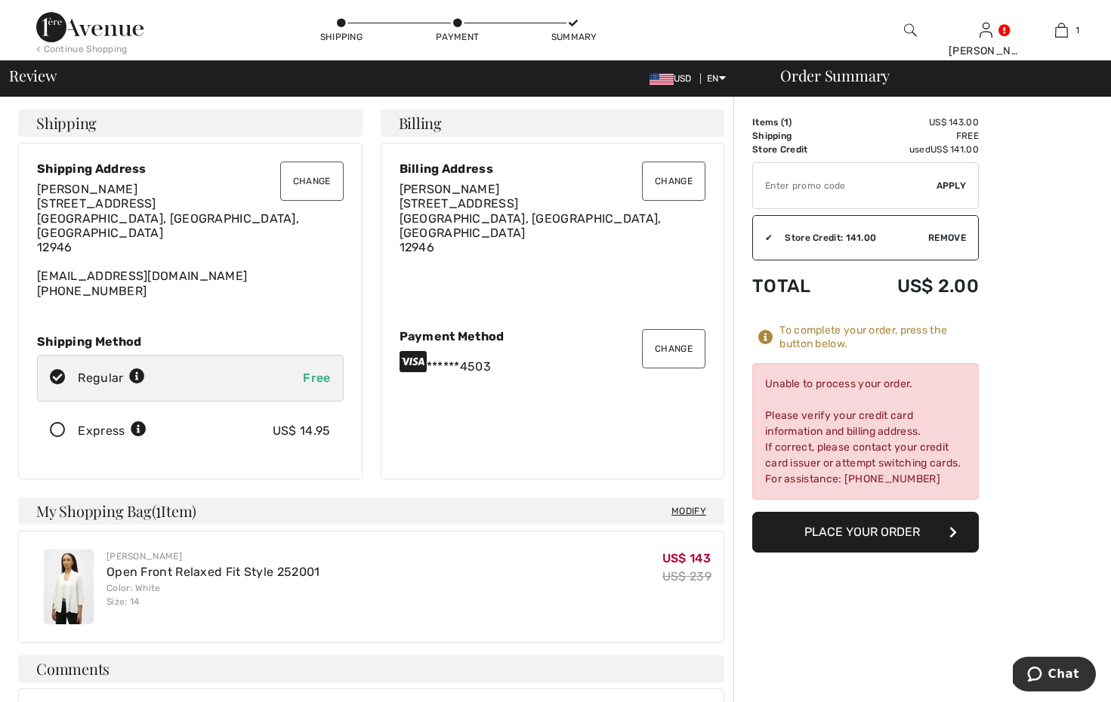
click at [675, 335] on button "Change" at bounding box center [673, 348] width 63 height 39
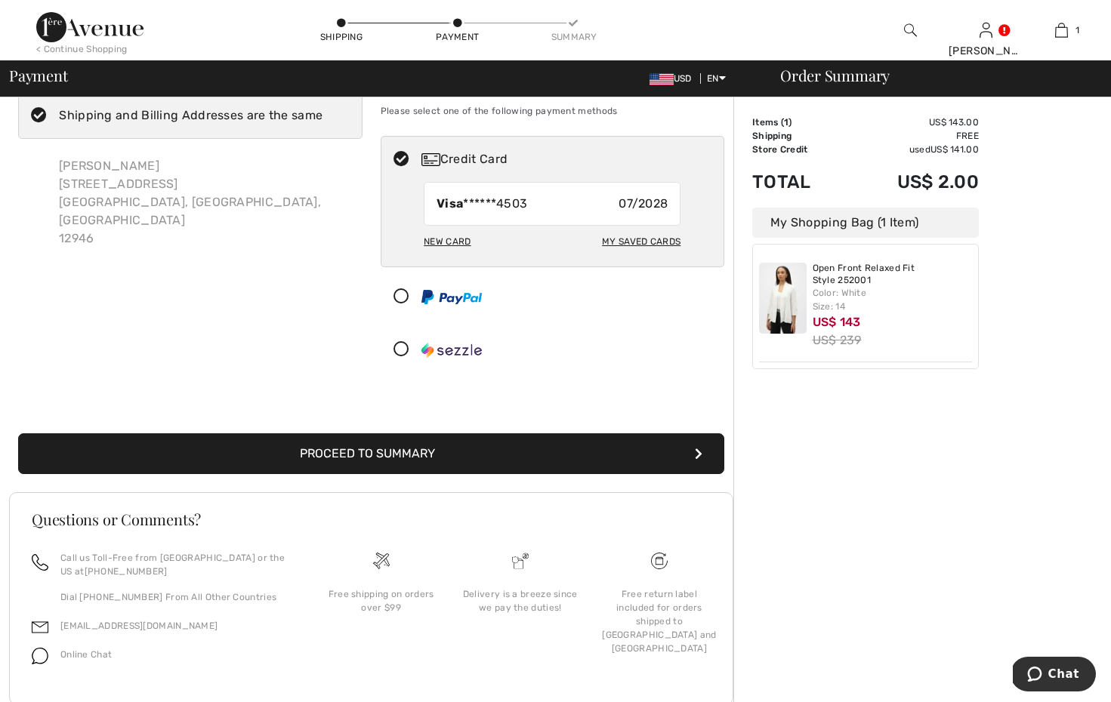
click at [449, 242] on div "New Card" at bounding box center [447, 242] width 47 height 26
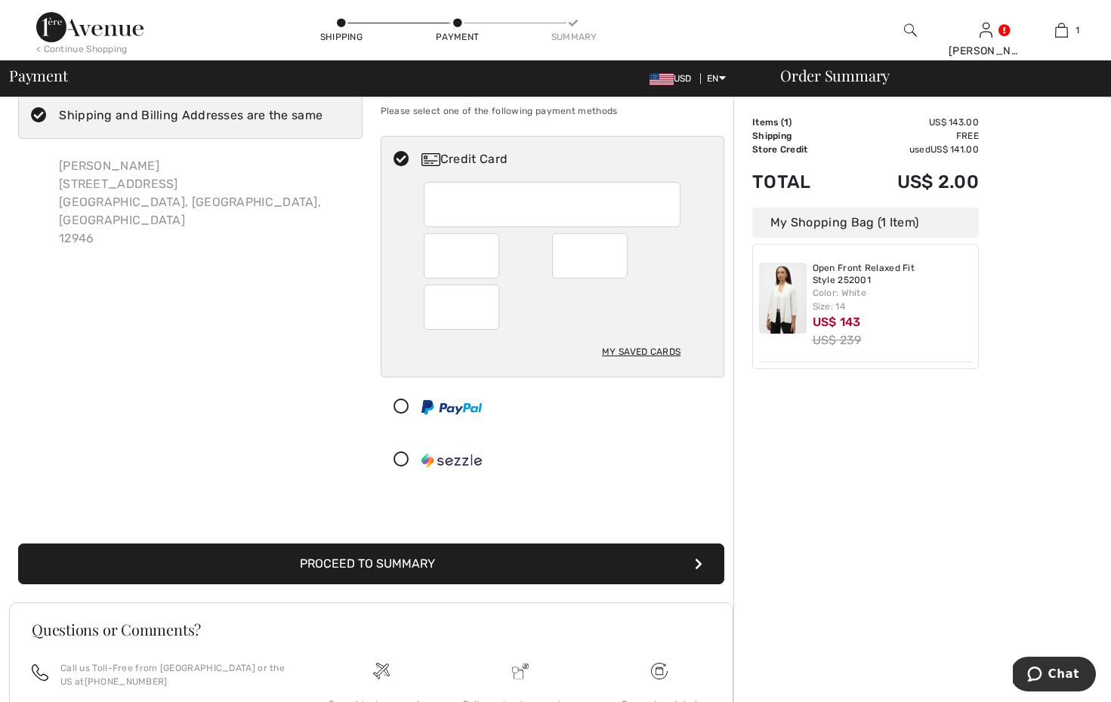
click at [557, 322] on div at bounding box center [552, 307] width 257 height 45
click at [638, 349] on div "My Saved Cards" at bounding box center [641, 352] width 79 height 26
radio input "true"
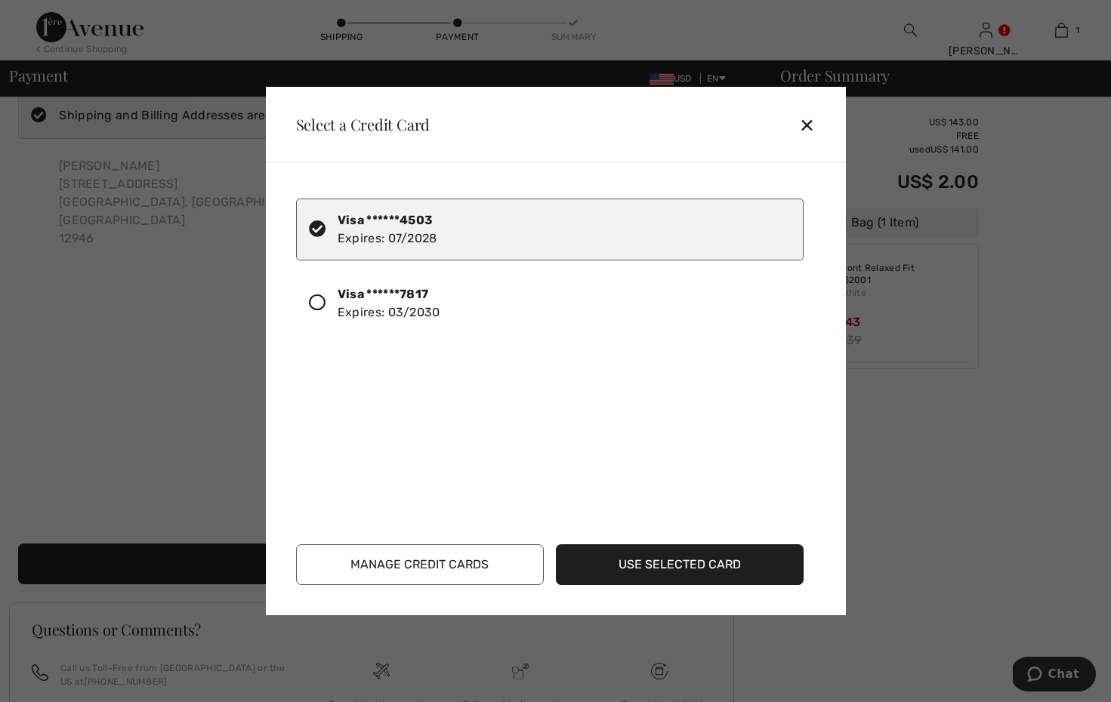
click at [319, 301] on icon at bounding box center [317, 303] width 17 height 17
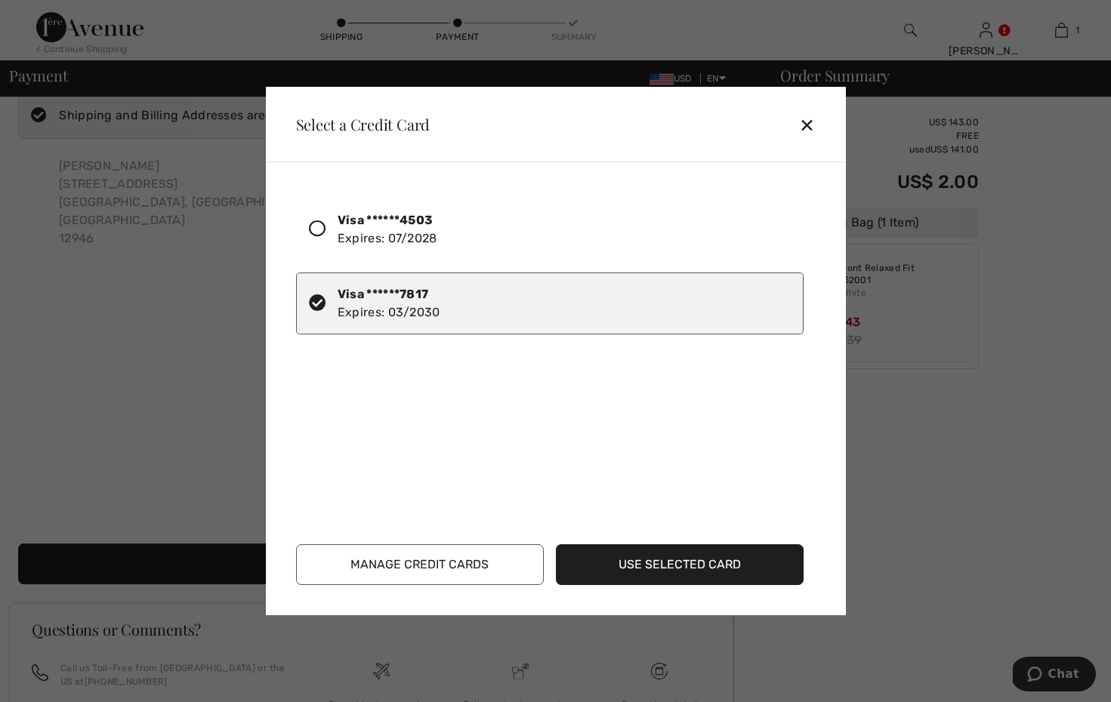
click at [670, 563] on button "Use Selected Card" at bounding box center [680, 565] width 248 height 41
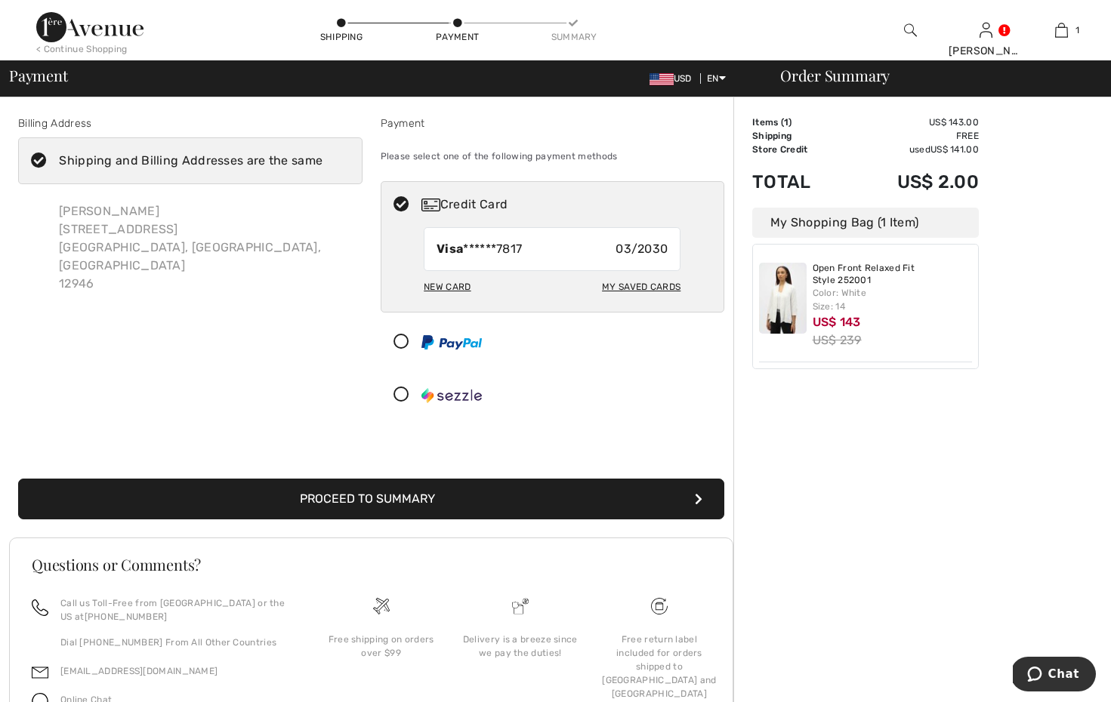
click at [641, 503] on button "Proceed to Summary" at bounding box center [371, 499] width 706 height 41
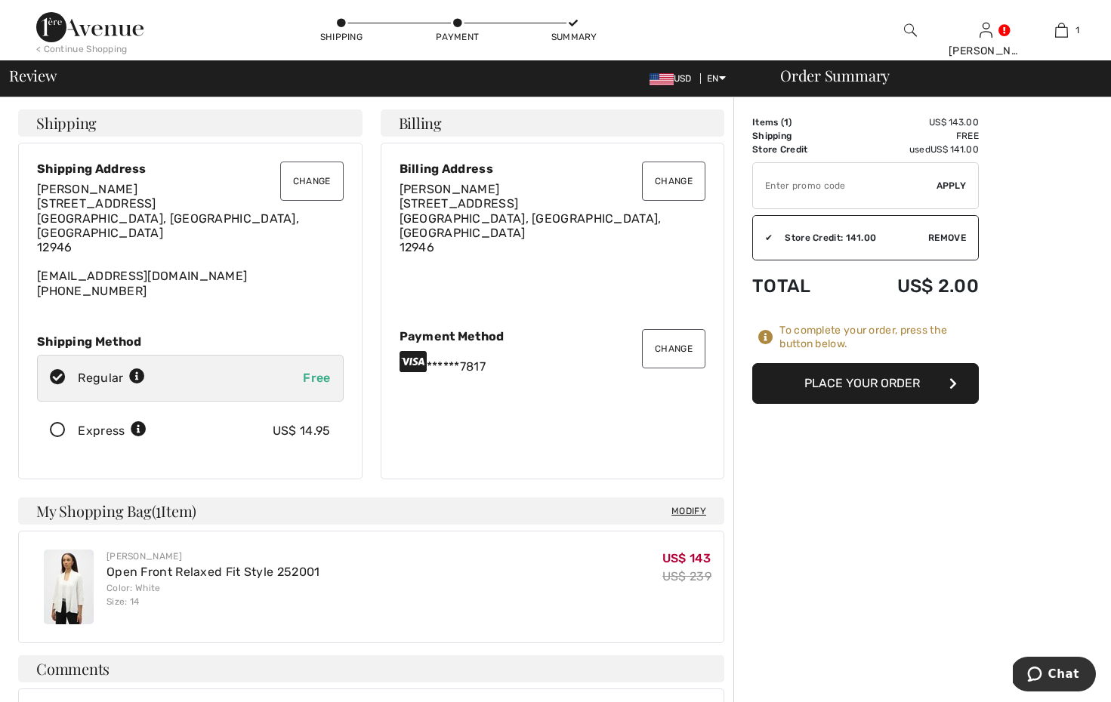
click at [863, 385] on button "Place Your Order" at bounding box center [865, 383] width 227 height 41
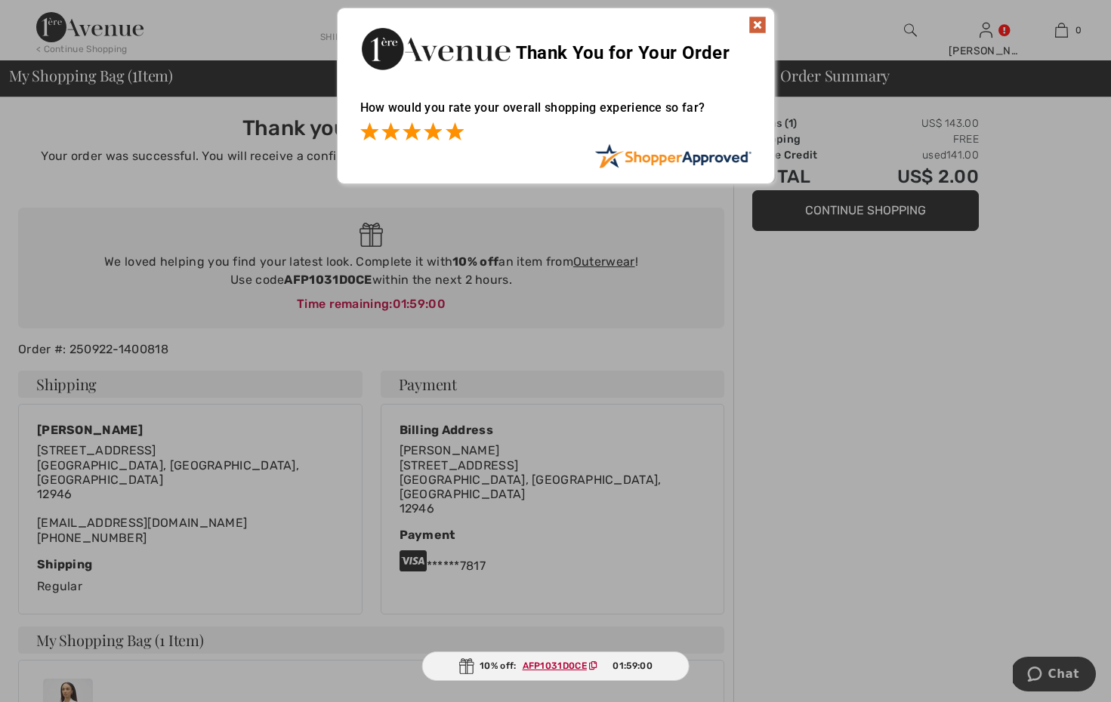
click at [452, 133] on span at bounding box center [455, 131] width 18 height 18
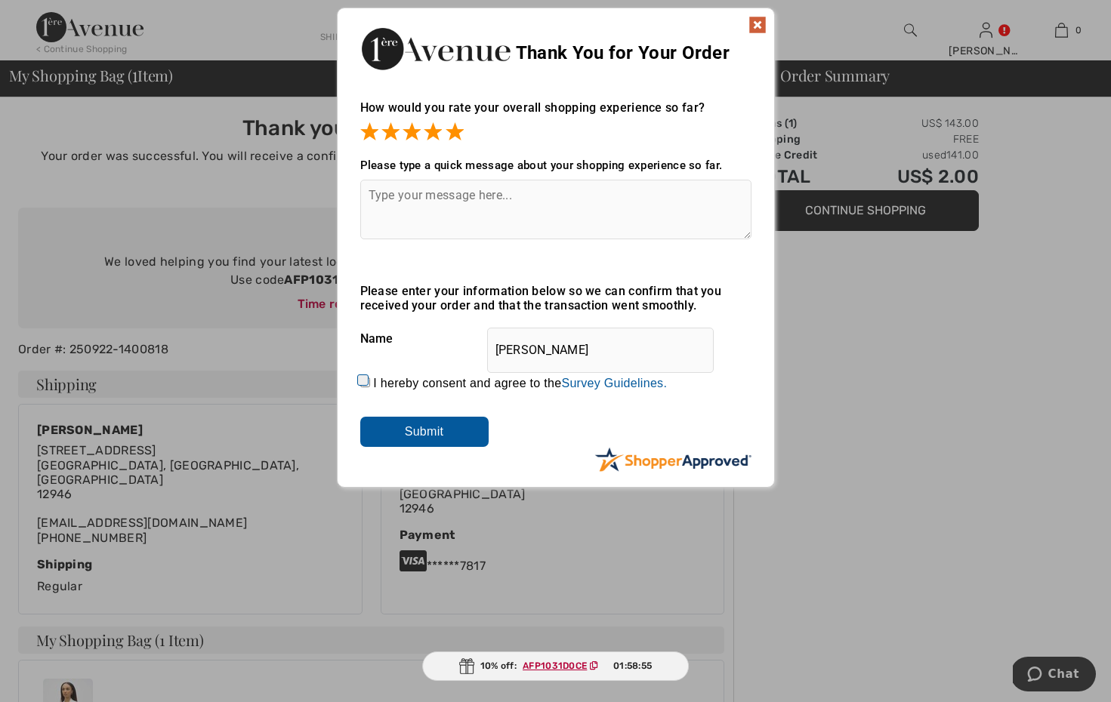
click at [360, 384] on input "I hereby consent and agree to the By submitting a review, you grant permission …" at bounding box center [365, 383] width 10 height 10
checkbox input "true"
click at [409, 422] on input "Submit" at bounding box center [424, 432] width 128 height 30
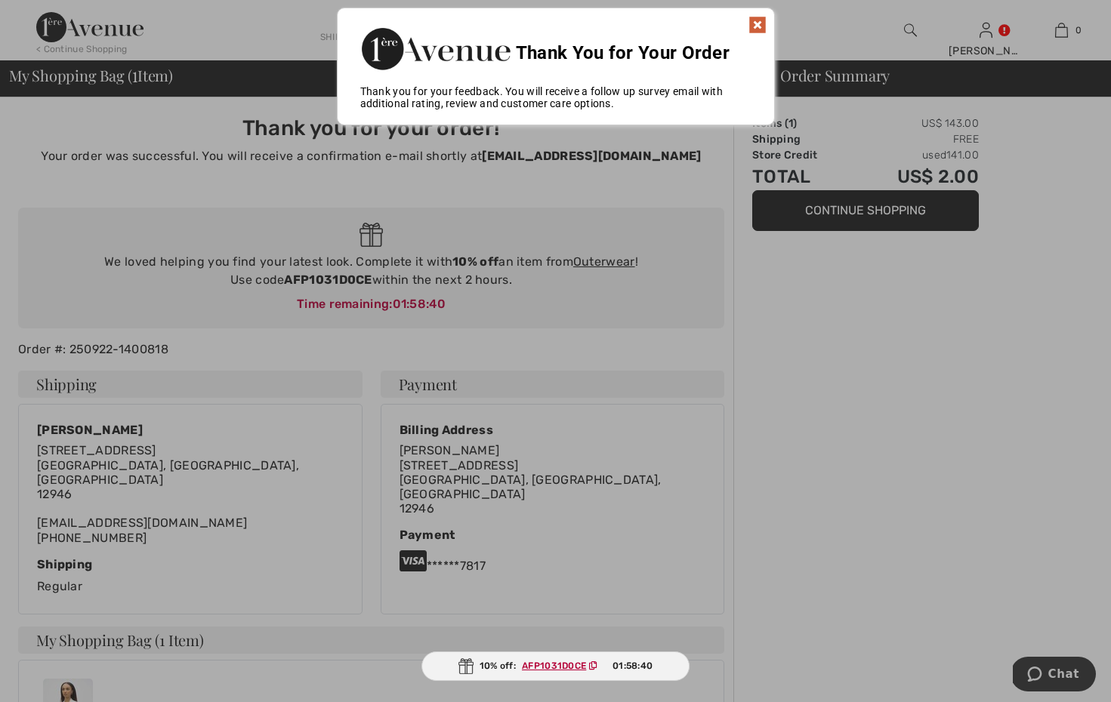
click at [757, 23] on img at bounding box center [757, 25] width 18 height 18
